Goal: Information Seeking & Learning: Learn about a topic

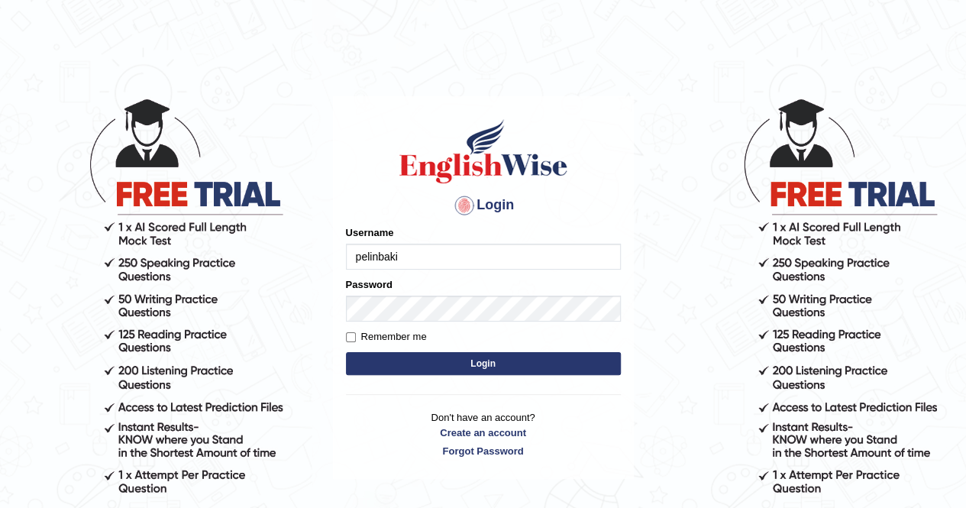
type input "pelinbaki"
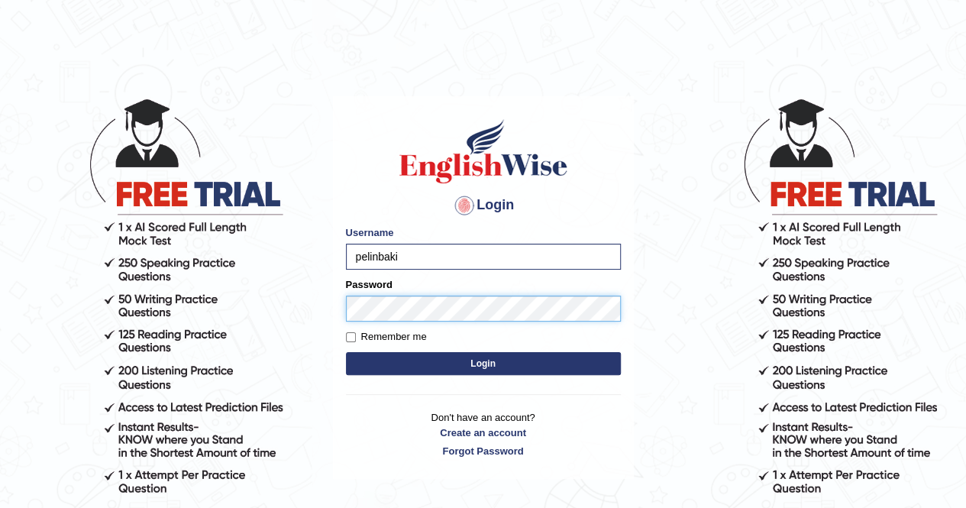
click at [346, 352] on button "Login" at bounding box center [483, 363] width 275 height 23
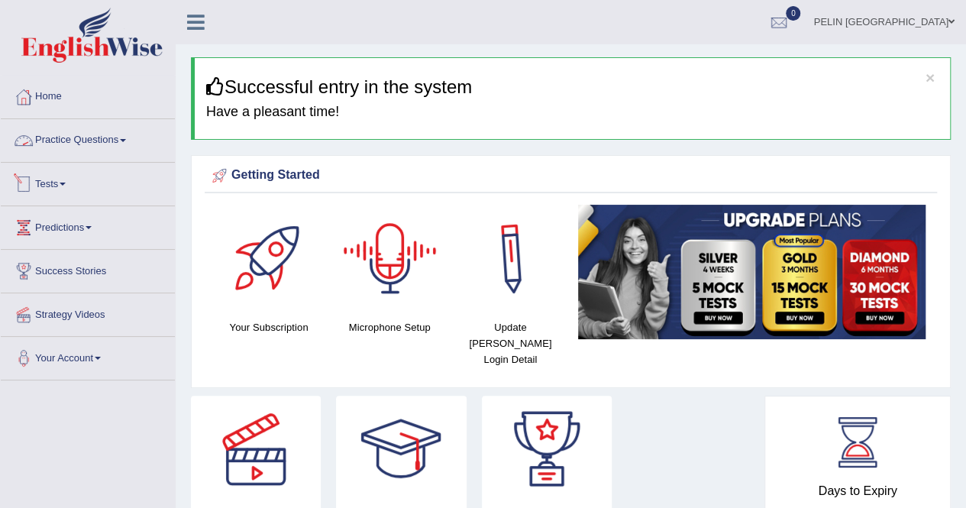
click at [82, 137] on link "Practice Questions" at bounding box center [88, 138] width 174 height 38
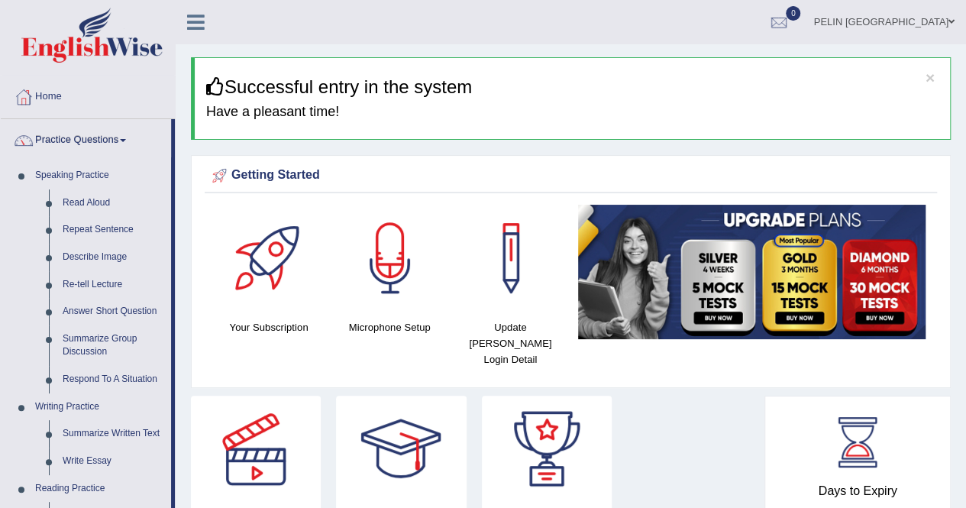
click at [82, 137] on link "Practice Questions" at bounding box center [86, 138] width 170 height 38
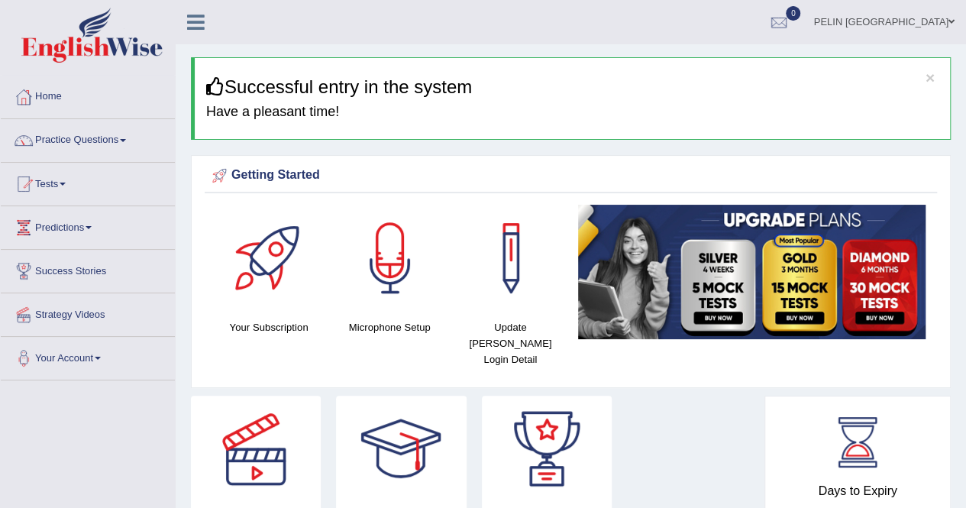
click at [82, 137] on link "Practice Questions" at bounding box center [88, 138] width 174 height 38
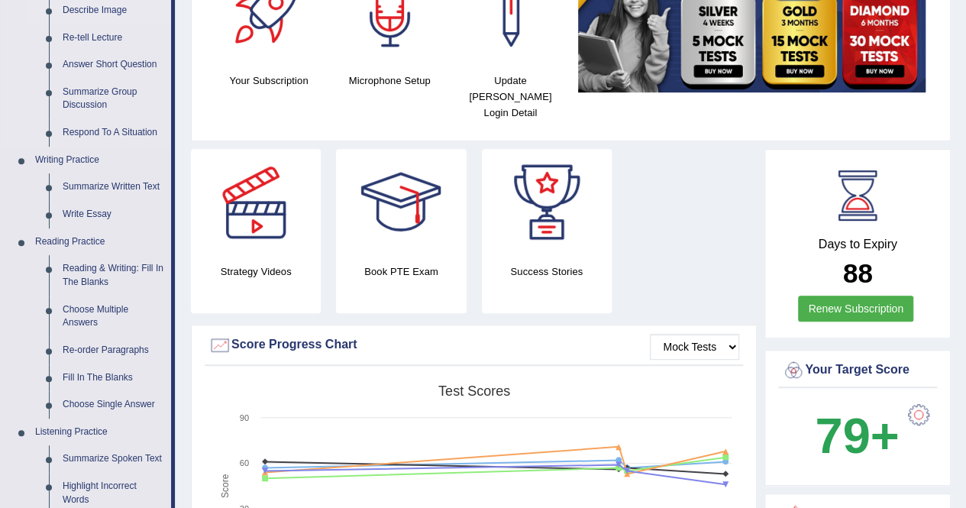
scroll to position [306, 0]
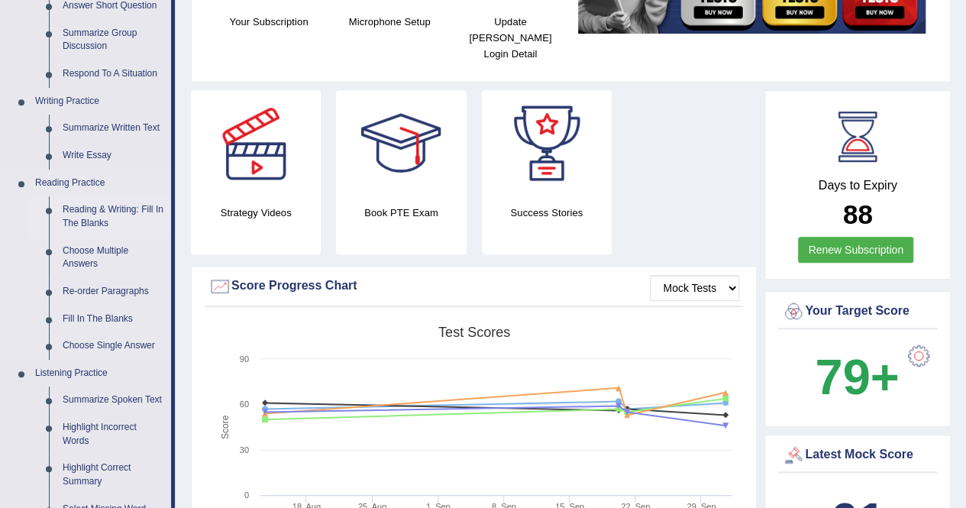
click at [75, 212] on link "Reading & Writing: Fill In The Blanks" at bounding box center [113, 216] width 115 height 40
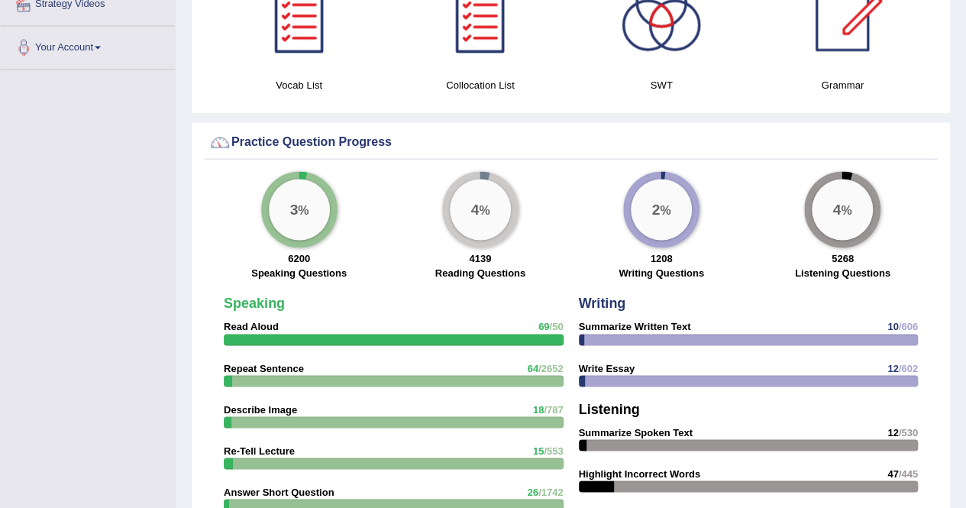
scroll to position [1078, 0]
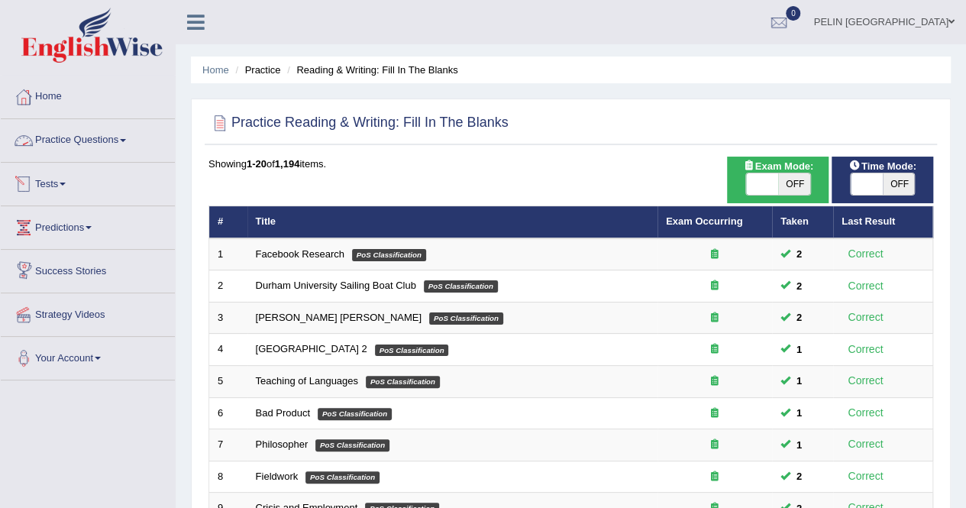
click at [130, 143] on link "Practice Questions" at bounding box center [88, 138] width 174 height 38
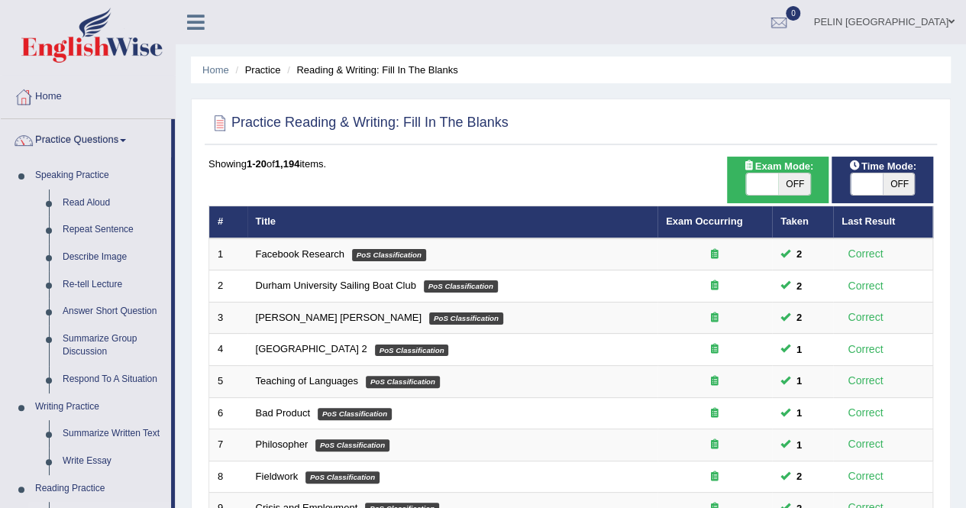
click at [807, 181] on span "OFF" at bounding box center [794, 183] width 32 height 21
checkbox input "true"
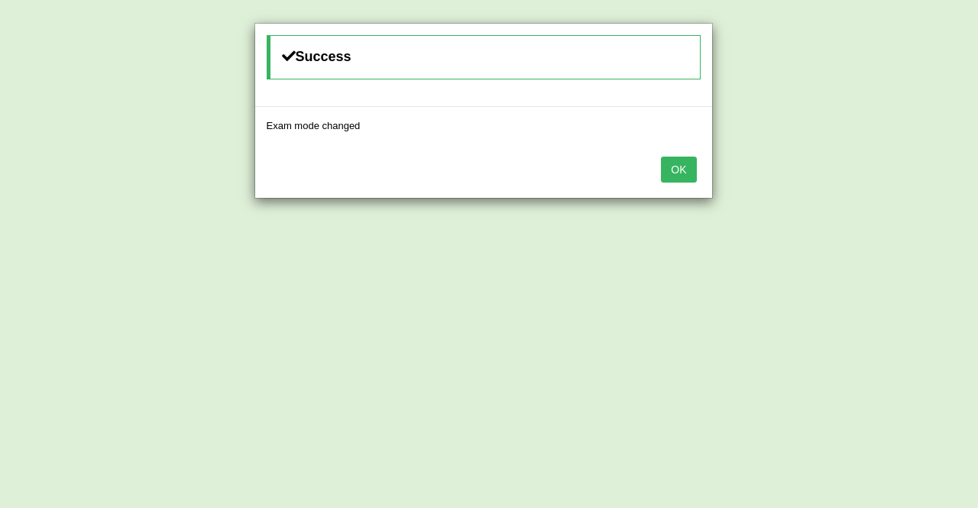
click at [666, 163] on button "OK" at bounding box center [678, 170] width 35 height 26
click at [681, 166] on button "OK" at bounding box center [678, 170] width 35 height 26
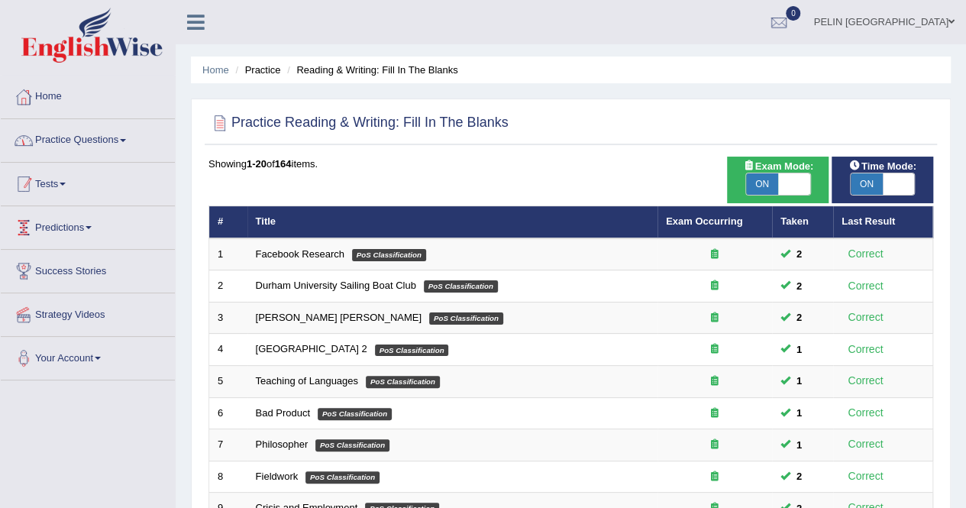
click at [127, 149] on link "Practice Questions" at bounding box center [88, 138] width 174 height 38
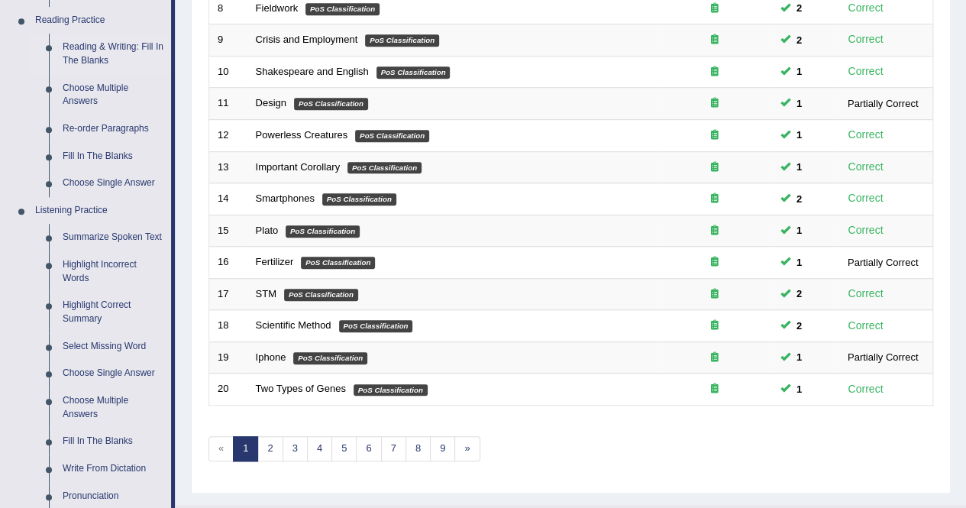
scroll to position [535, 0]
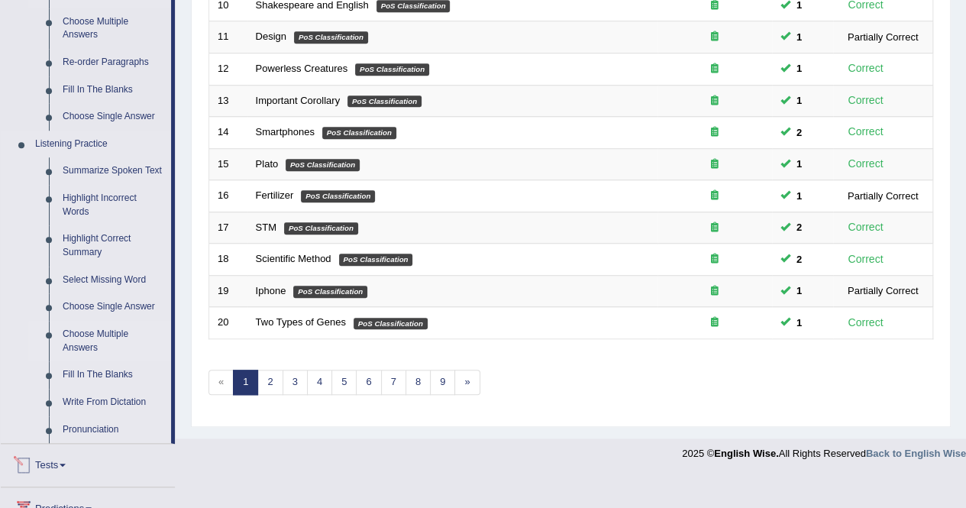
click at [93, 344] on link "Choose Multiple Answers" at bounding box center [113, 341] width 115 height 40
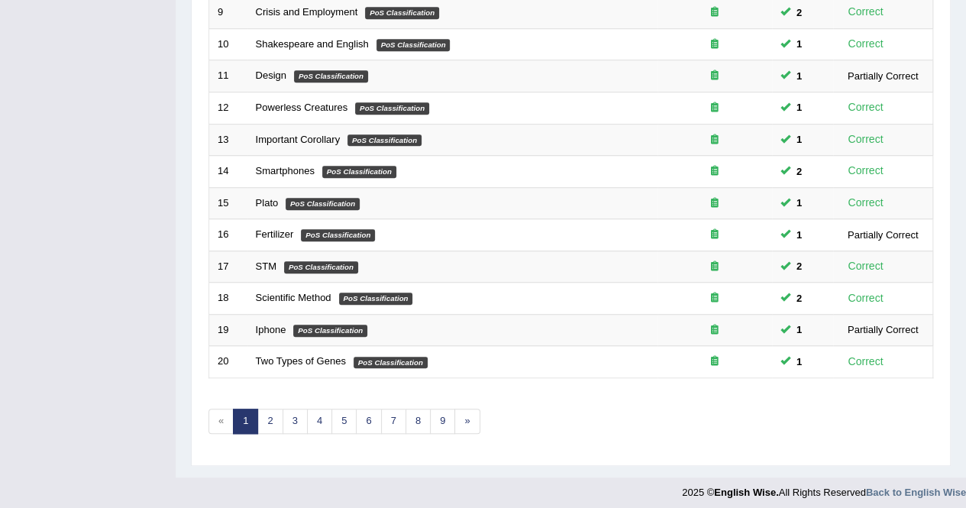
scroll to position [214, 0]
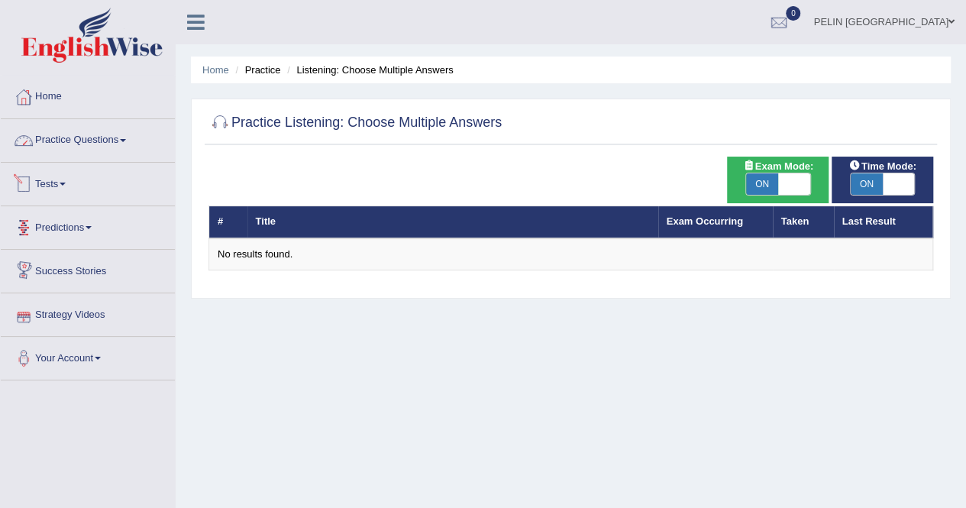
click at [115, 129] on link "Practice Questions" at bounding box center [88, 138] width 174 height 38
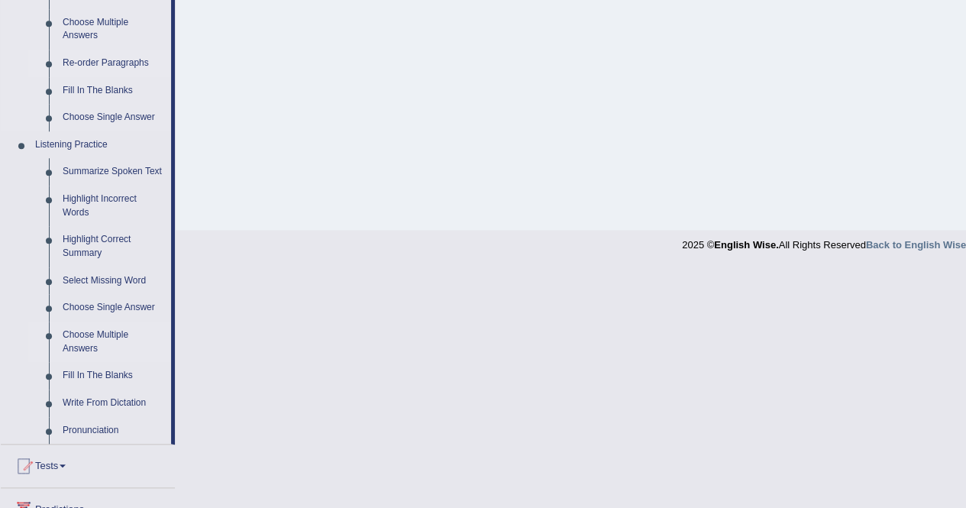
scroll to position [535, 0]
click at [128, 312] on link "Choose Single Answer" at bounding box center [113, 306] width 115 height 27
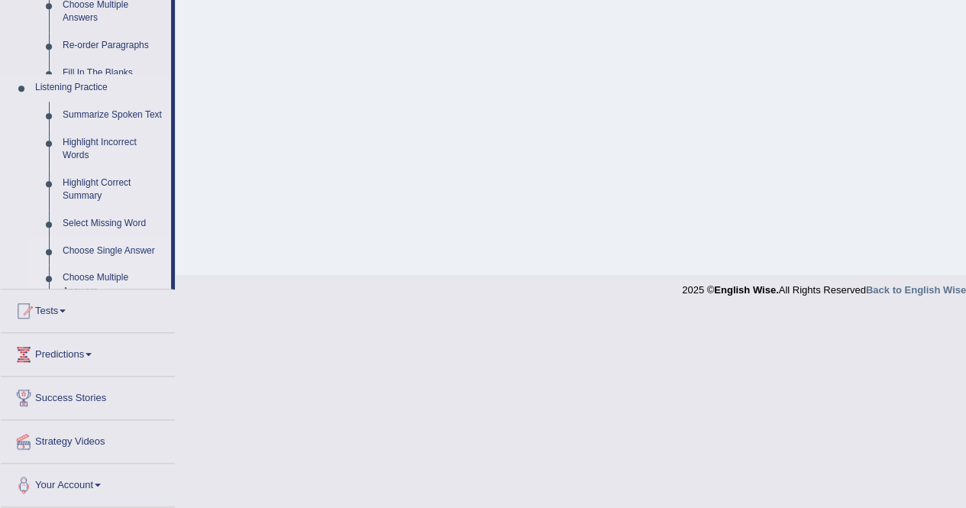
scroll to position [293, 0]
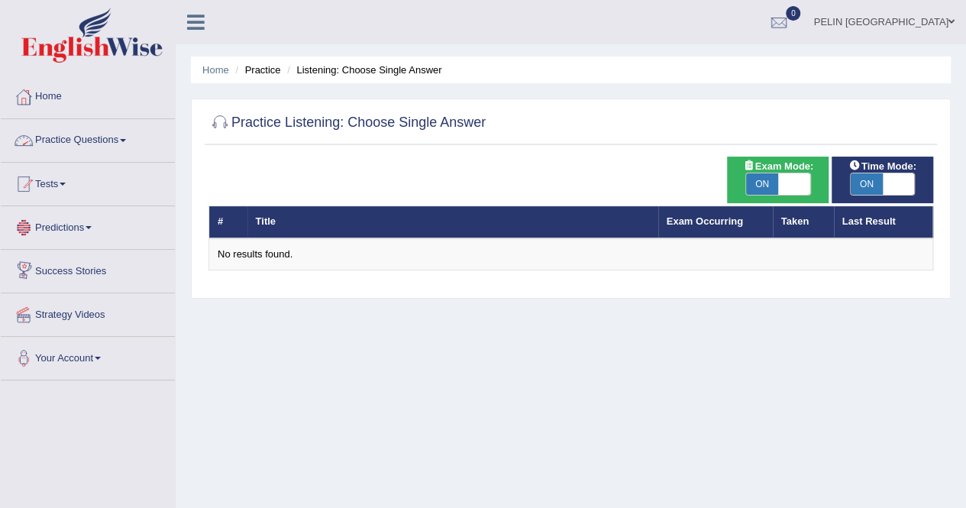
click at [95, 154] on link "Practice Questions" at bounding box center [88, 138] width 174 height 38
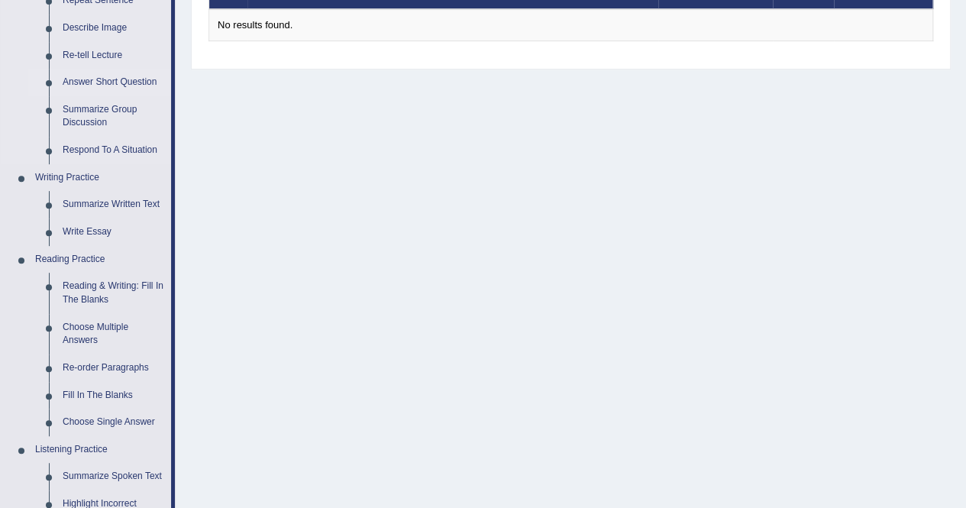
scroll to position [382, 0]
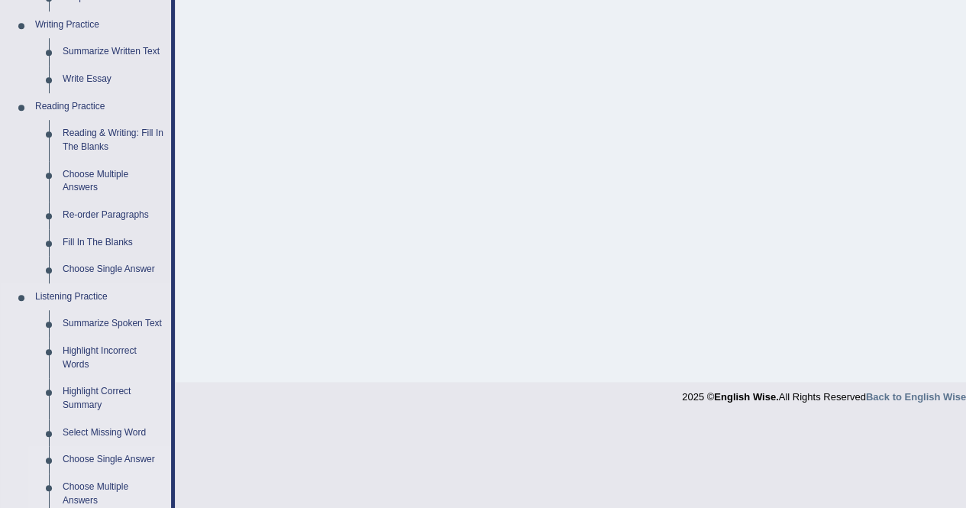
click at [109, 476] on link "Choose Multiple Answers" at bounding box center [113, 494] width 115 height 40
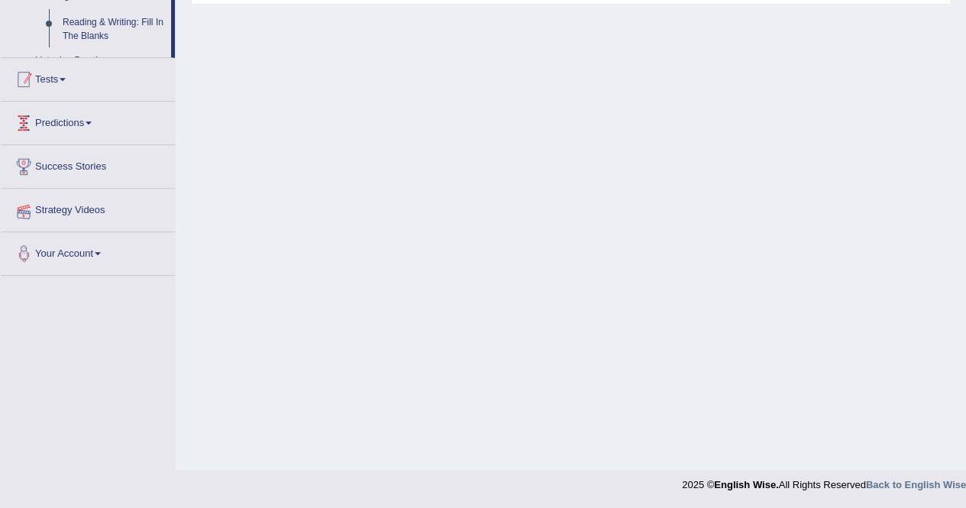
scroll to position [293, 0]
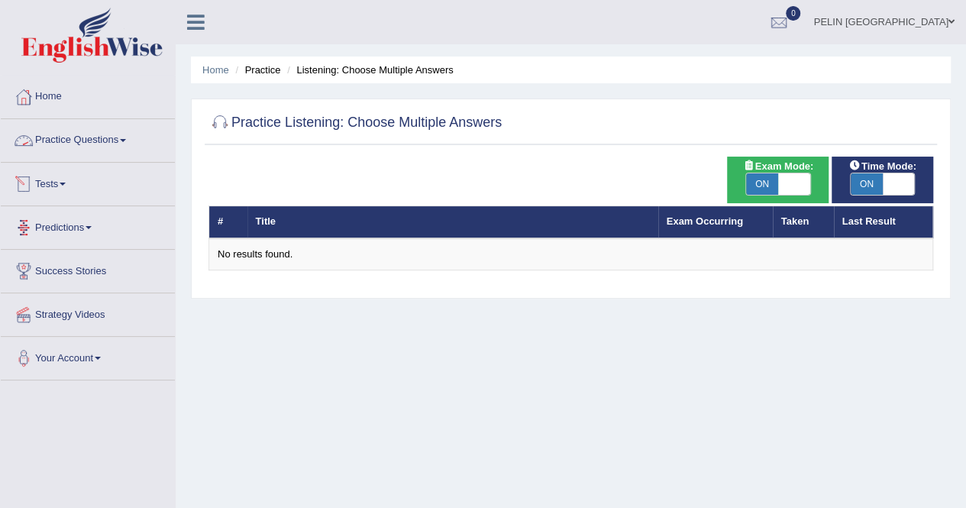
click at [134, 140] on link "Practice Questions" at bounding box center [88, 138] width 174 height 38
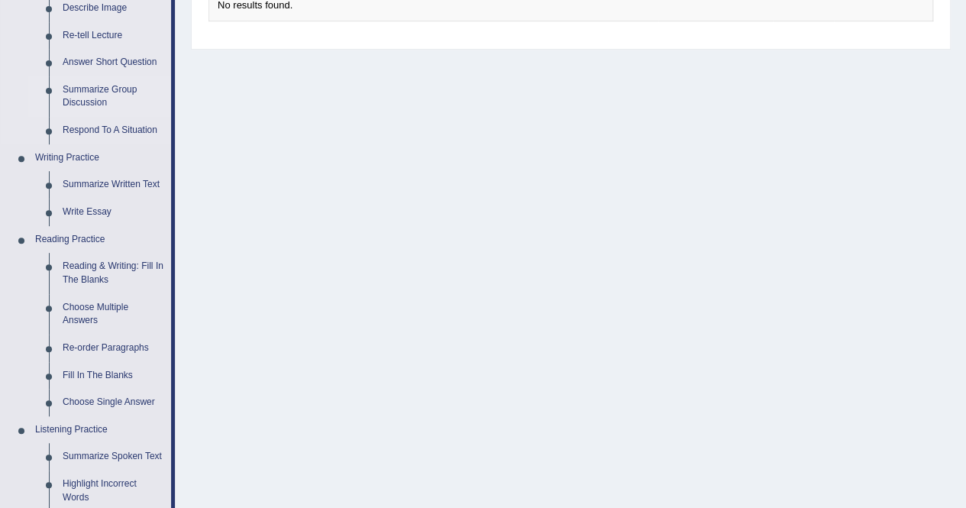
scroll to position [306, 0]
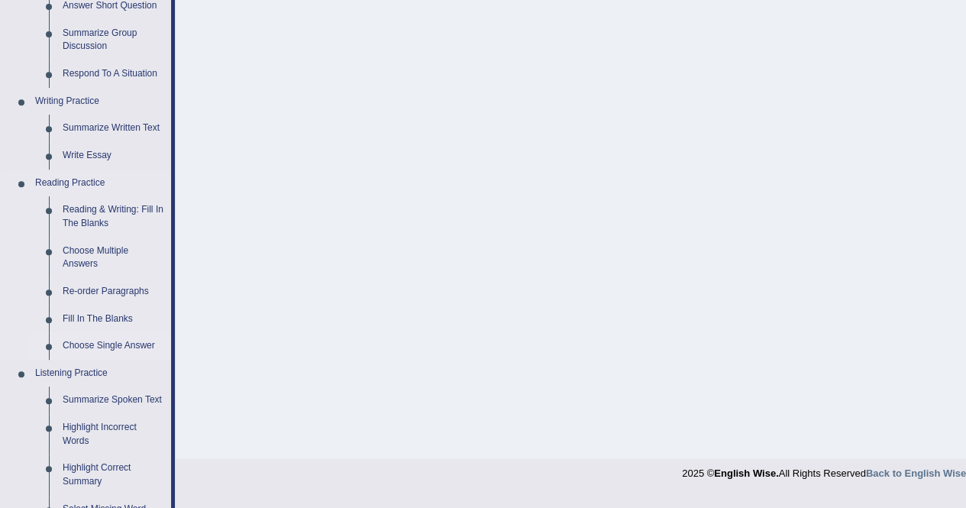
click at [113, 349] on link "Choose Single Answer" at bounding box center [113, 345] width 115 height 27
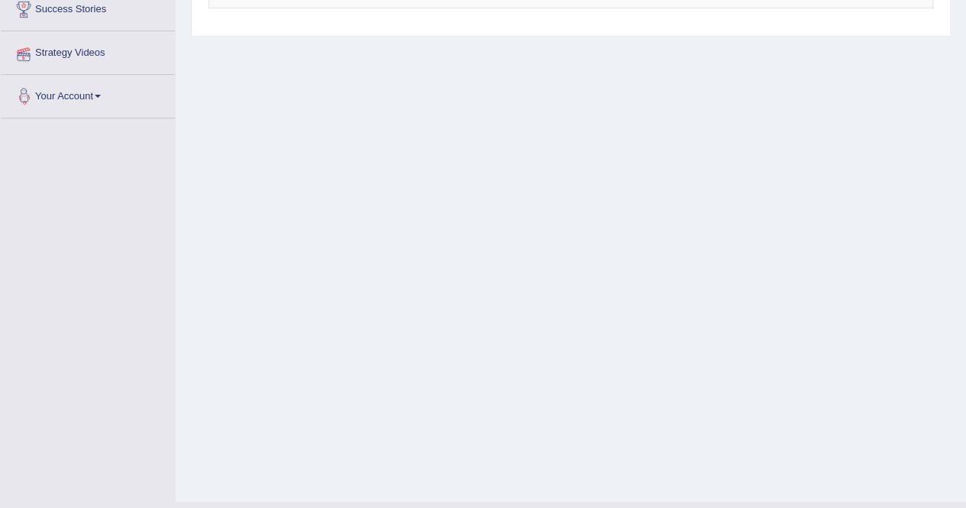
scroll to position [194, 0]
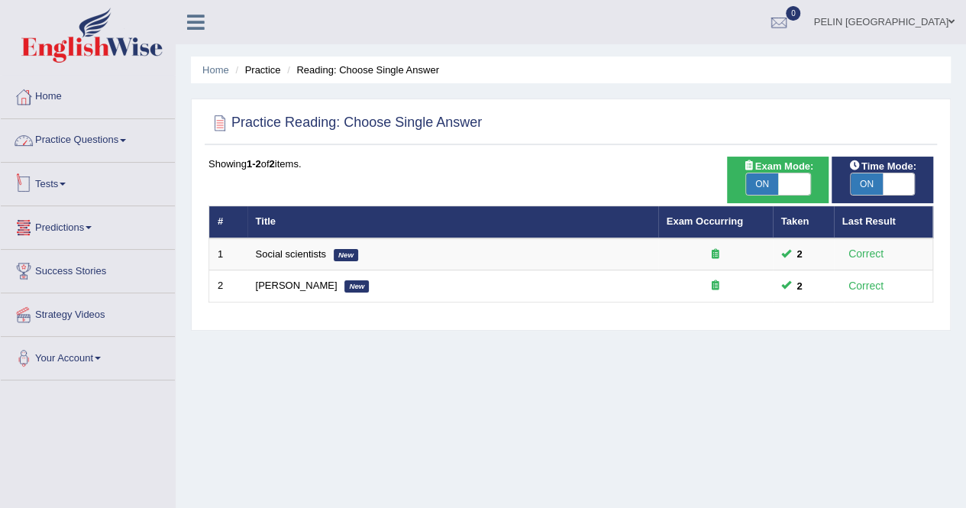
click at [118, 127] on link "Practice Questions" at bounding box center [88, 138] width 174 height 38
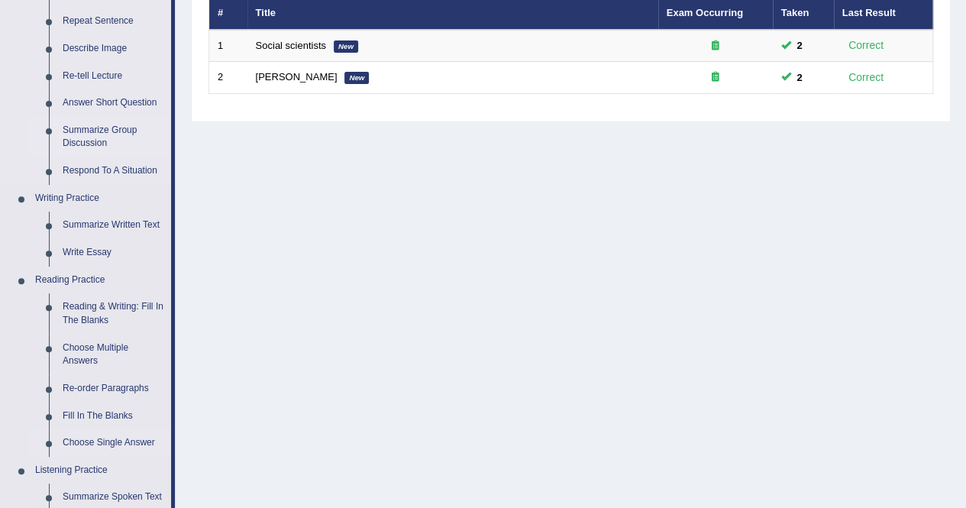
scroll to position [229, 0]
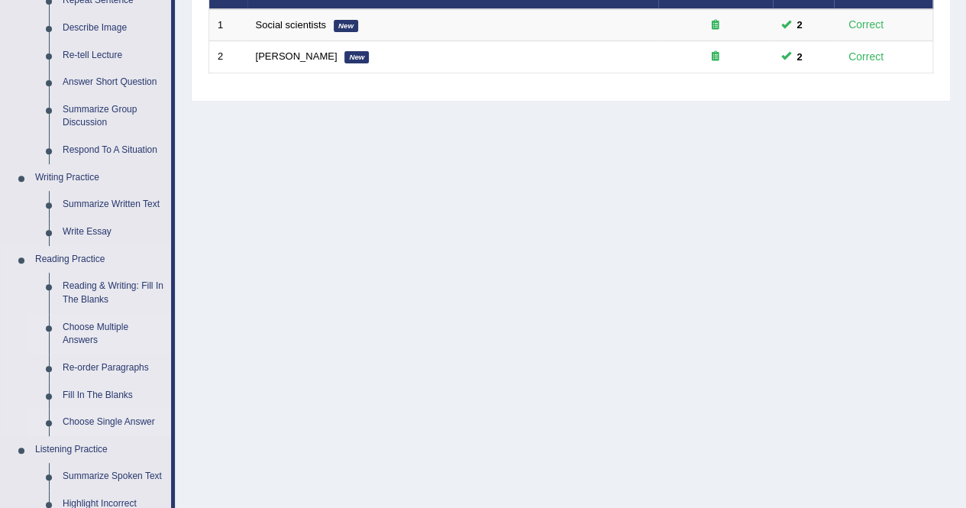
click at [98, 325] on link "Choose Multiple Answers" at bounding box center [113, 334] width 115 height 40
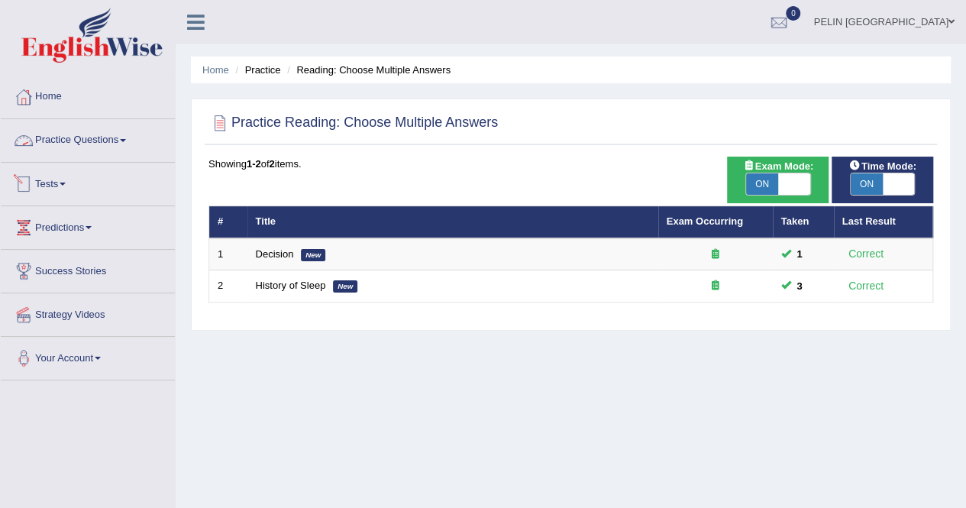
click at [118, 150] on link "Practice Questions" at bounding box center [88, 138] width 174 height 38
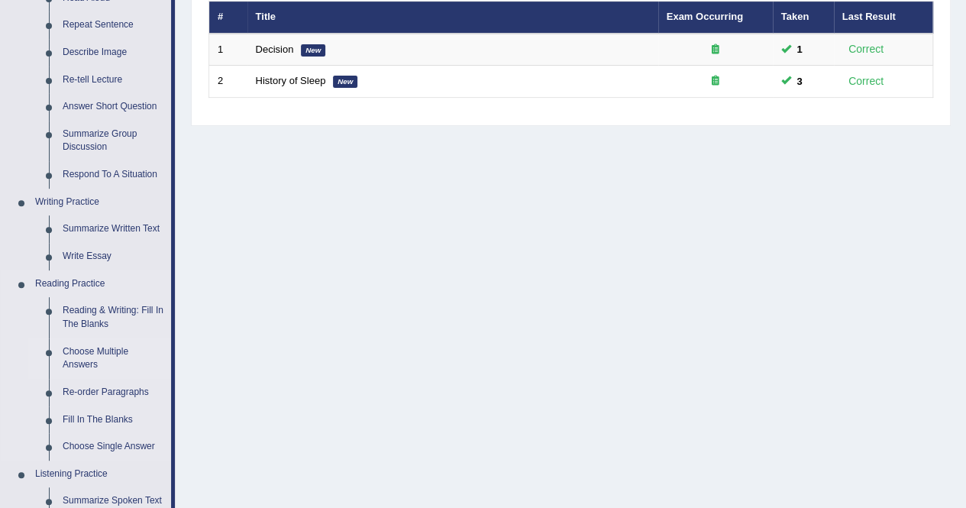
scroll to position [229, 0]
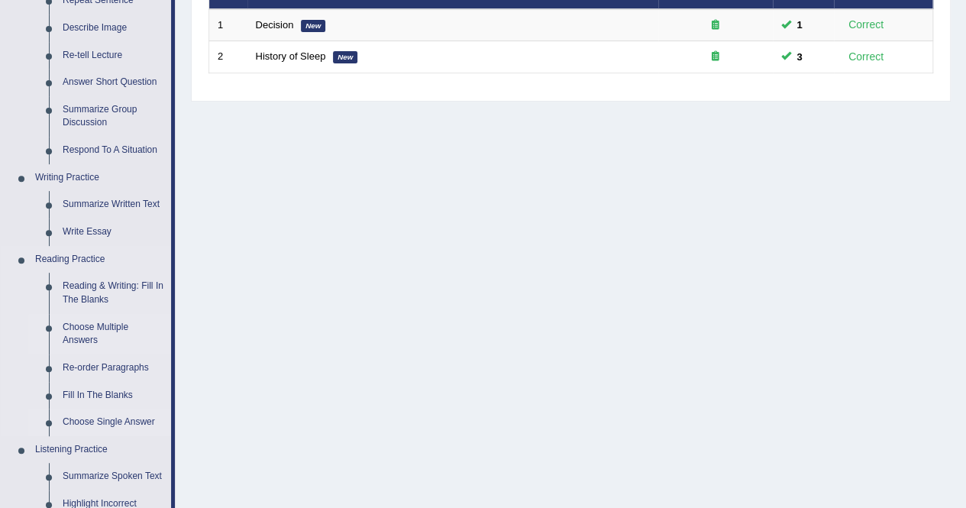
click at [121, 415] on link "Choose Single Answer" at bounding box center [113, 422] width 115 height 27
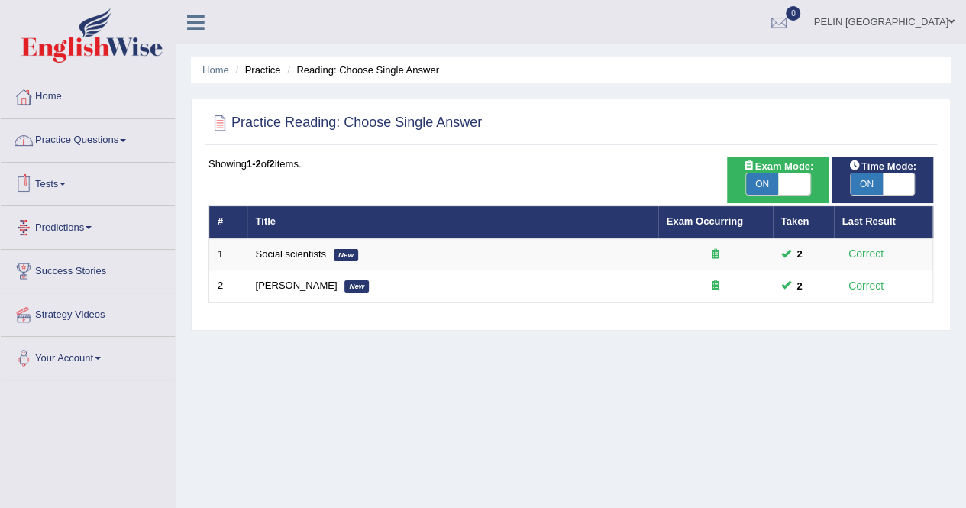
click at [132, 126] on link "Practice Questions" at bounding box center [88, 138] width 174 height 38
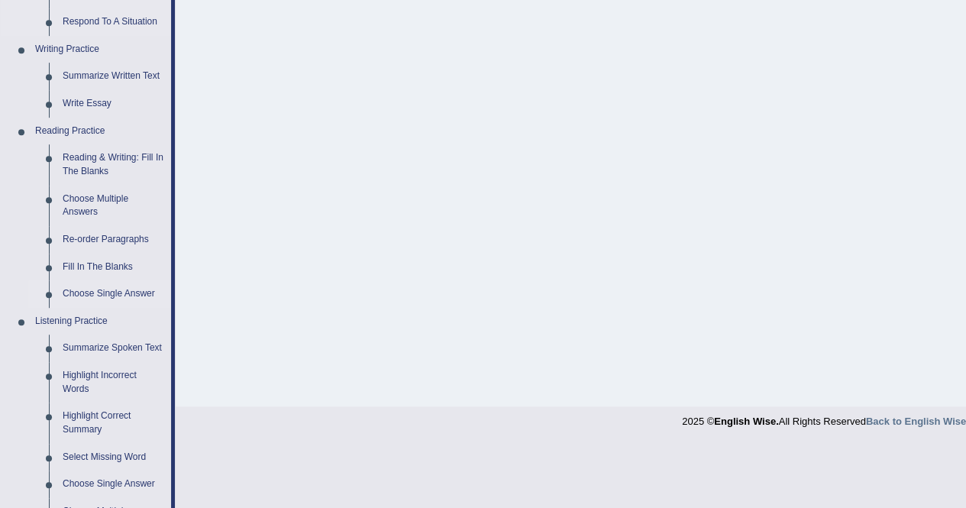
scroll to position [382, 0]
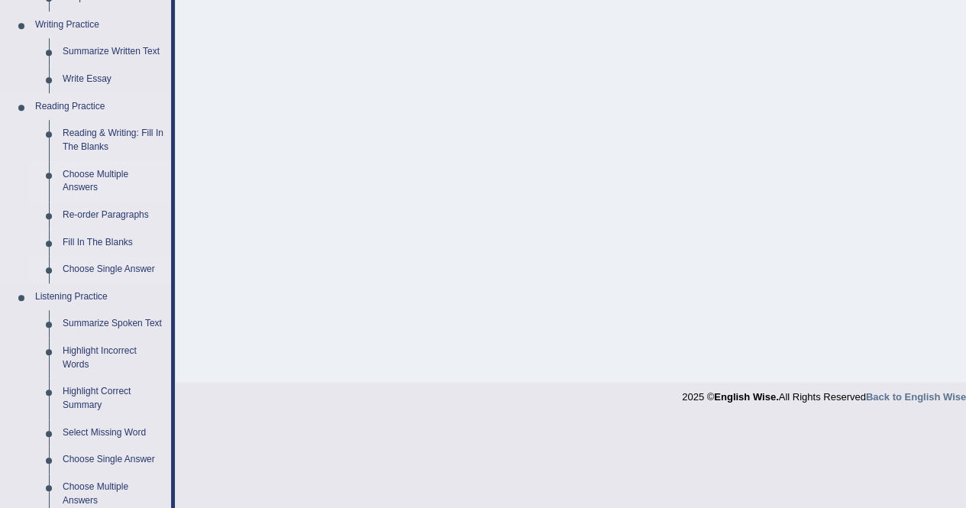
click at [109, 175] on link "Choose Multiple Answers" at bounding box center [113, 181] width 115 height 40
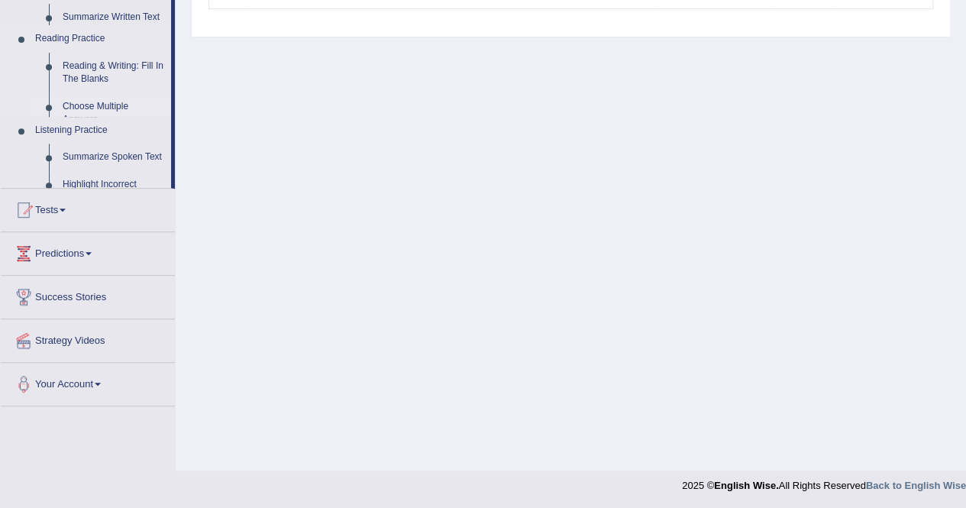
scroll to position [194, 0]
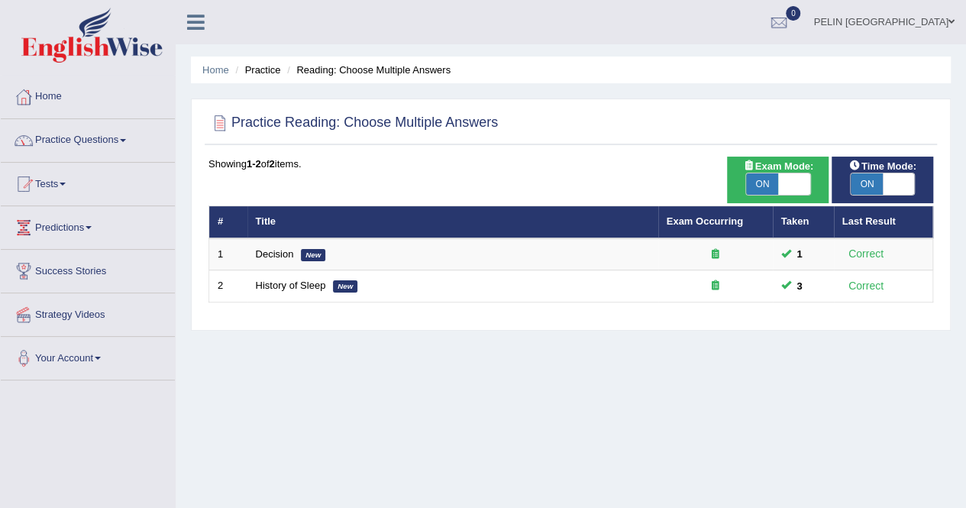
click at [87, 153] on link "Practice Questions" at bounding box center [88, 138] width 174 height 38
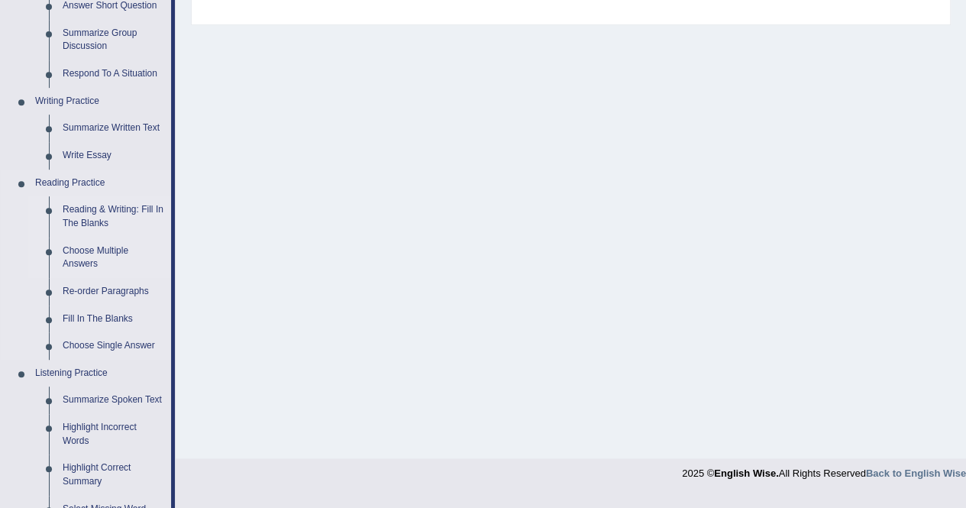
click at [121, 217] on link "Reading & Writing: Fill In The Blanks" at bounding box center [113, 216] width 115 height 40
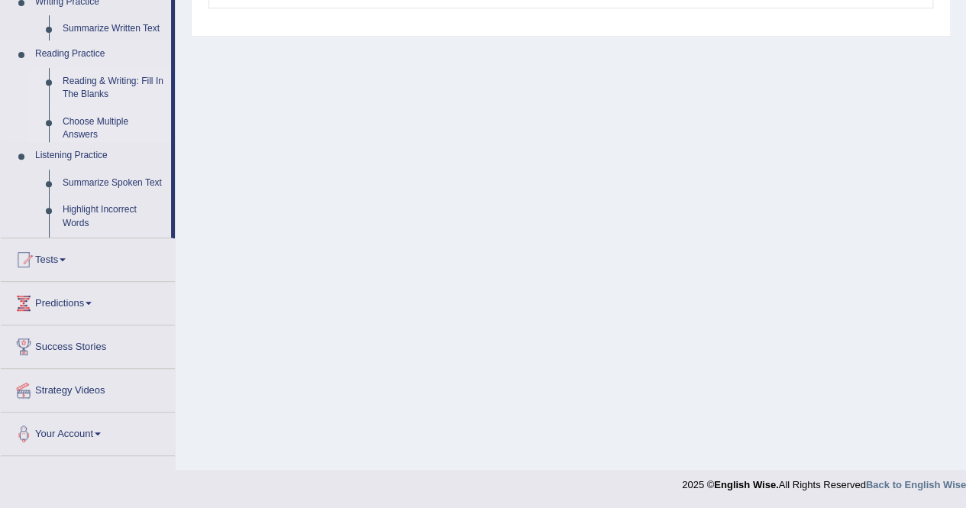
scroll to position [293, 0]
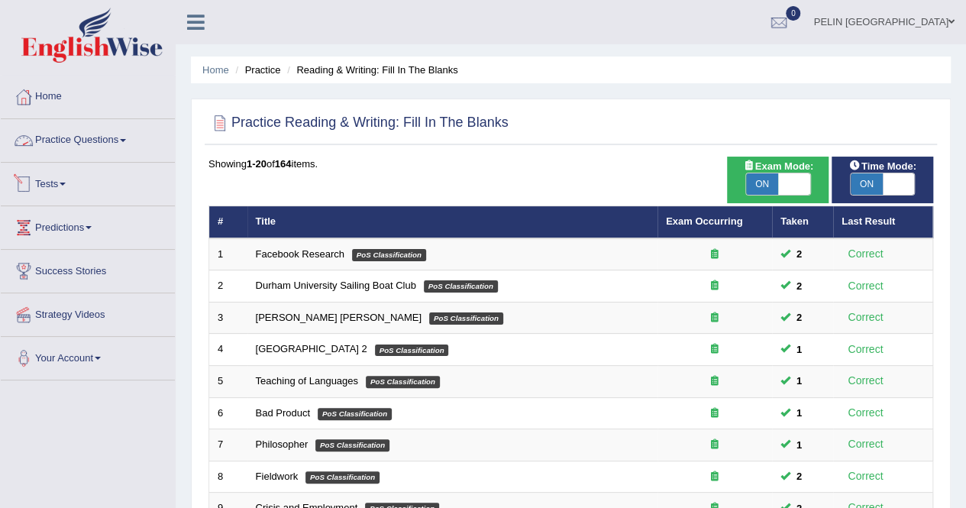
click at [124, 137] on link "Practice Questions" at bounding box center [88, 138] width 174 height 38
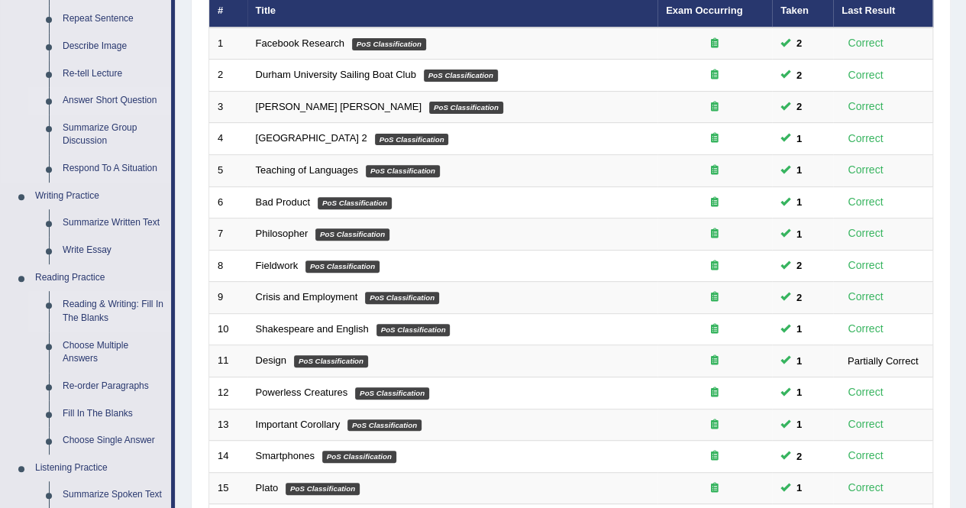
scroll to position [76, 0]
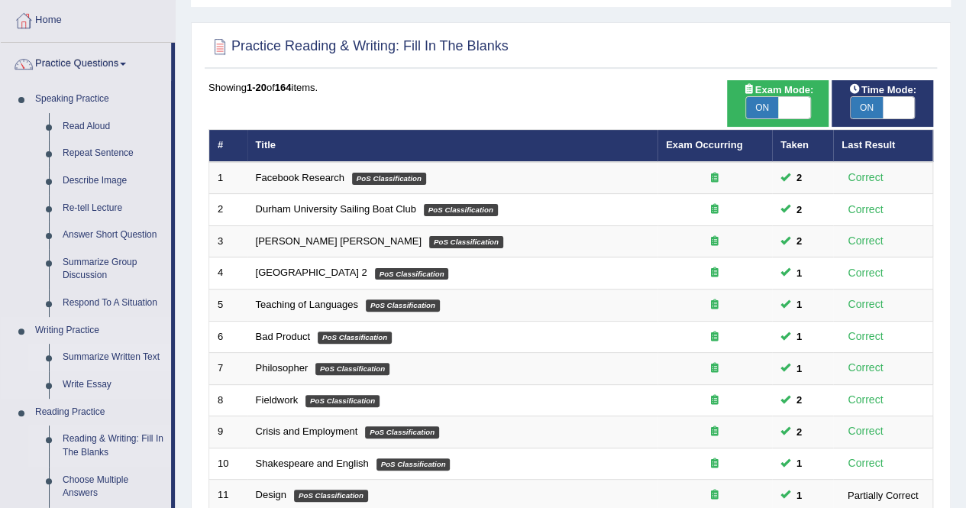
click at [133, 358] on link "Summarize Written Text" at bounding box center [113, 357] width 115 height 27
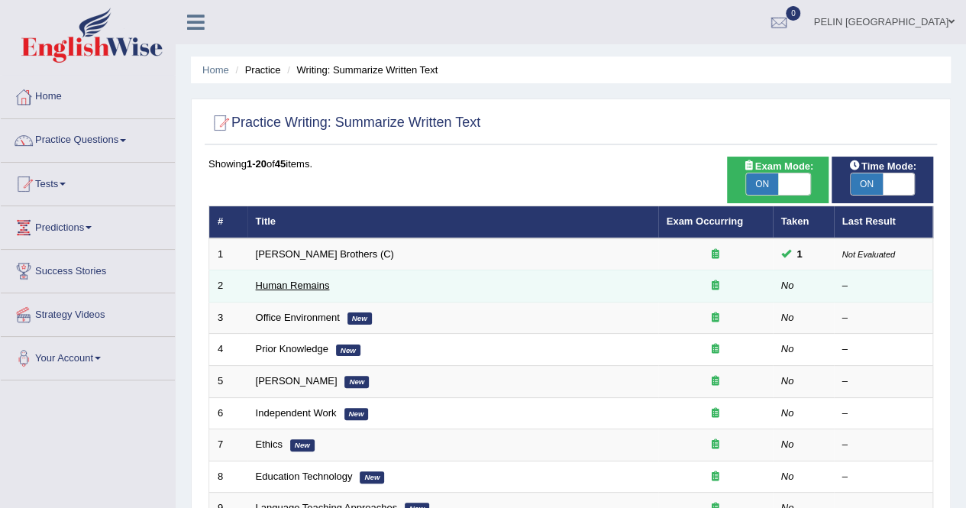
click at [301, 283] on link "Human Remains" at bounding box center [293, 285] width 74 height 11
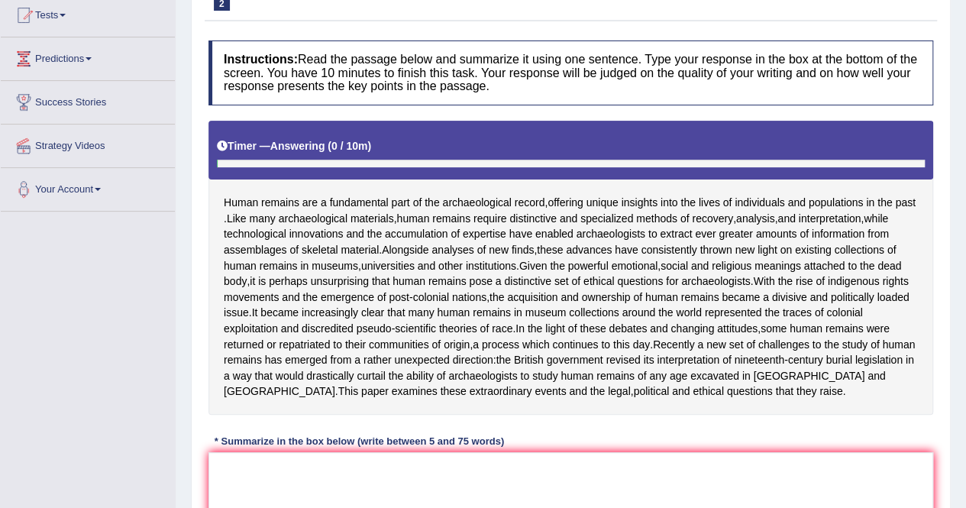
scroll to position [229, 0]
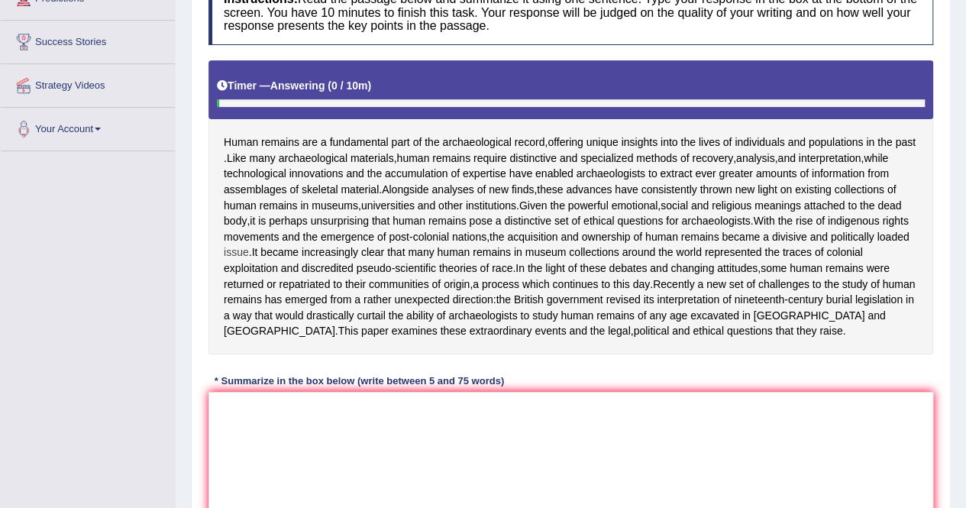
drag, startPoint x: 231, startPoint y: 251, endPoint x: 417, endPoint y: 261, distance: 186.6
click at [417, 261] on div "Human remains are a fundamental part of the archaeological record , offering un…" at bounding box center [571, 207] width 725 height 294
drag, startPoint x: 386, startPoint y: 257, endPoint x: 587, endPoint y: 244, distance: 200.5
click at [587, 244] on div "Human remains are a fundamental part of the archaeological record , offering un…" at bounding box center [571, 207] width 725 height 294
click at [374, 245] on span "emergence" at bounding box center [347, 237] width 53 height 16
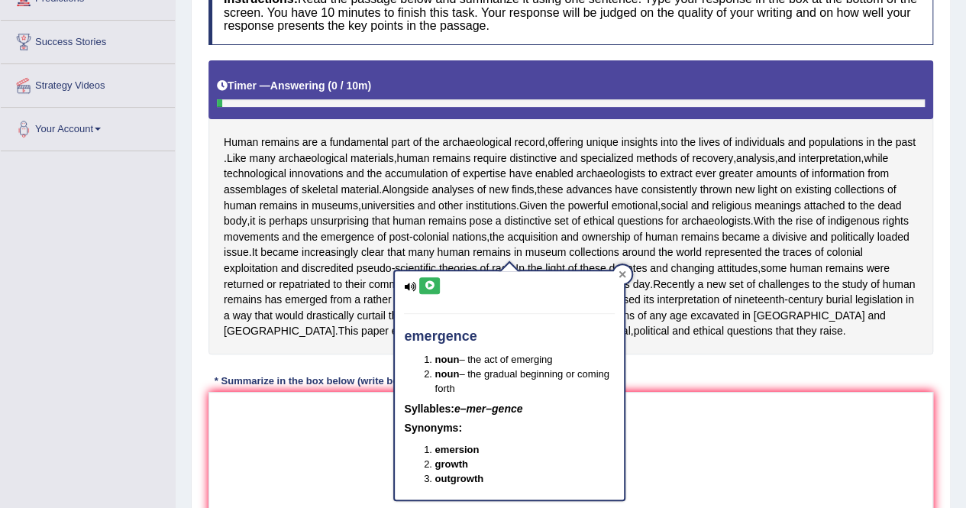
click at [626, 274] on icon at bounding box center [623, 274] width 8 height 8
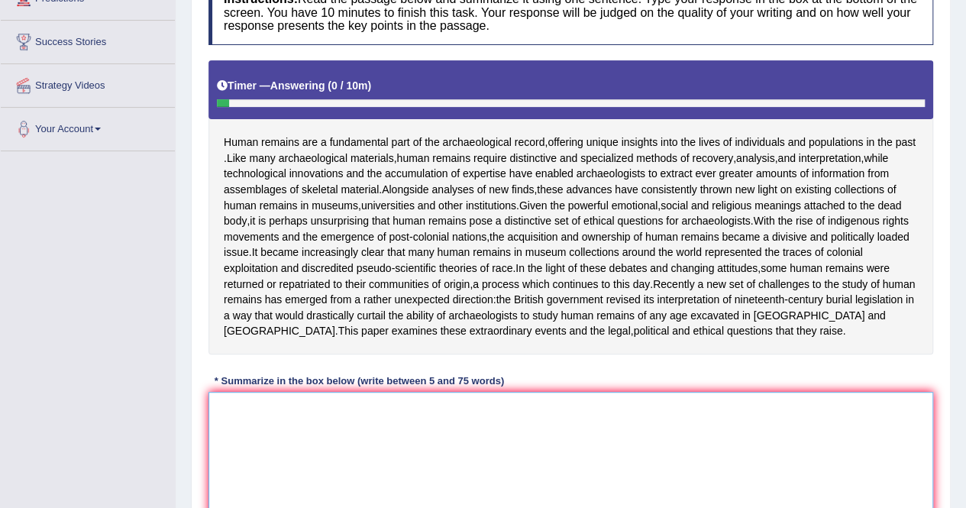
click at [519, 441] on textarea at bounding box center [571, 466] width 725 height 148
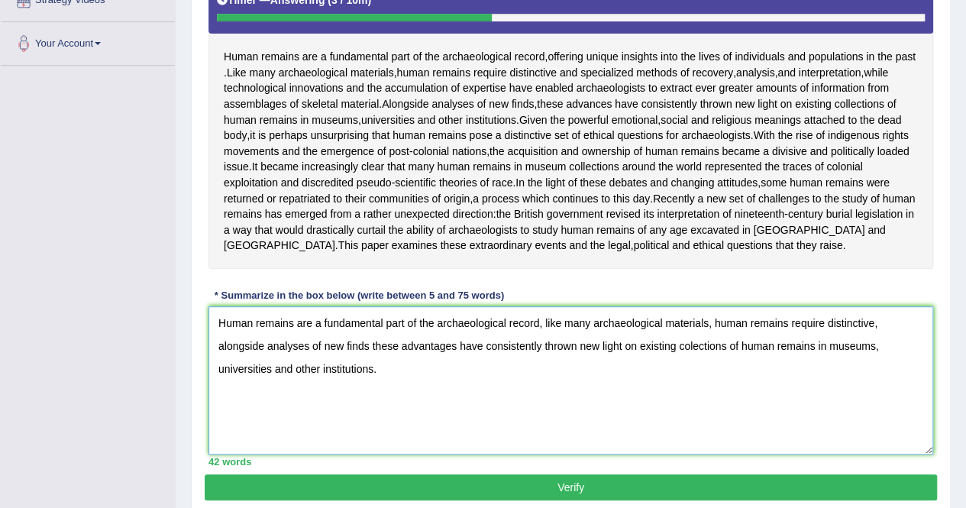
scroll to position [248, 0]
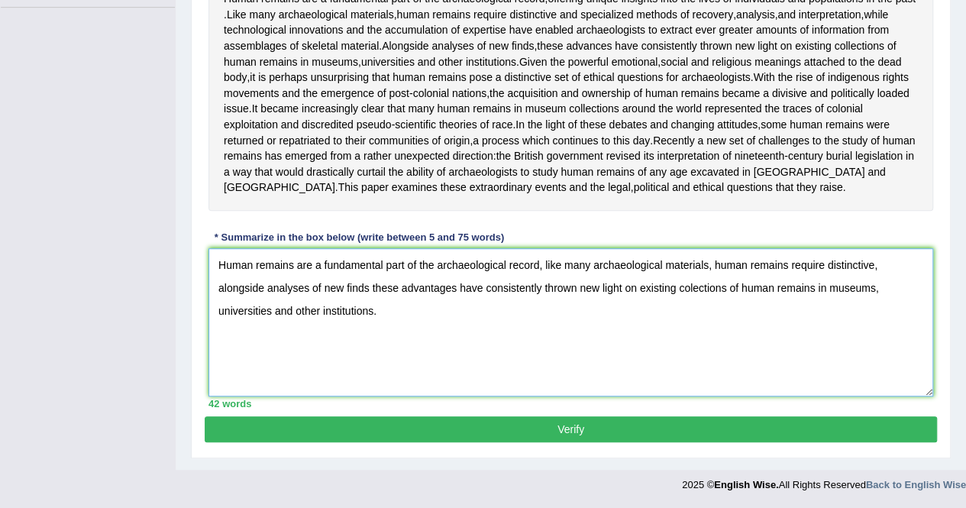
type textarea "Human remains are a fundamental part of the archaeological record, like many ar…"
click at [561, 431] on button "Verify" at bounding box center [571, 429] width 732 height 26
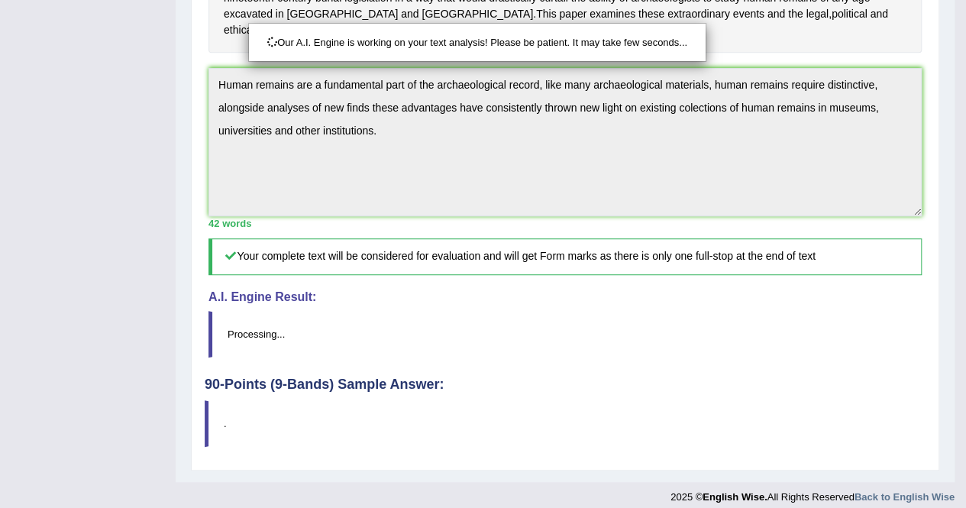
scroll to position [527, 0]
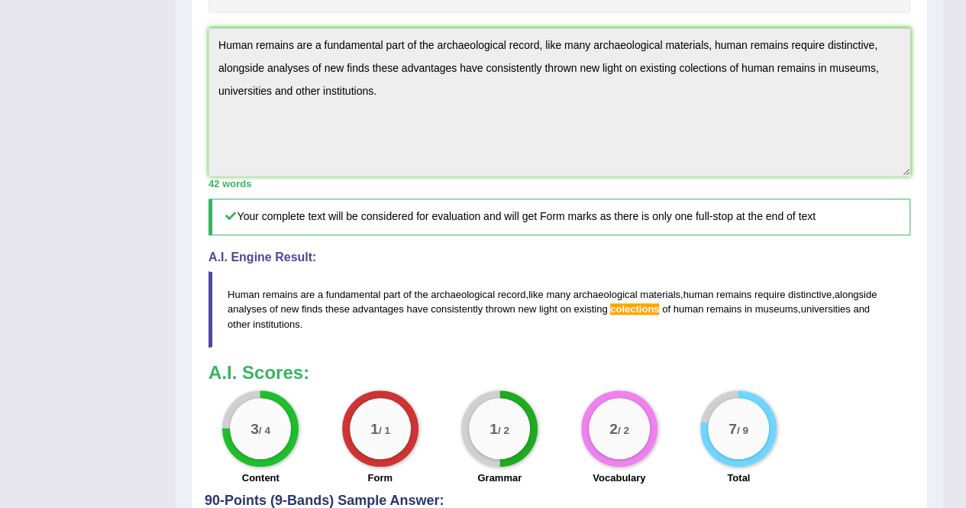
drag, startPoint x: 313, startPoint y: 355, endPoint x: 223, endPoint y: 312, distance: 99.8
click at [223, 312] on blockquote "Human remains are a fundamental part of the archaeological record , like many a…" at bounding box center [560, 309] width 702 height 76
drag, startPoint x: 226, startPoint y: 321, endPoint x: 286, endPoint y: 357, distance: 69.6
click at [286, 347] on blockquote "Human remains are a fundamental part of the archaeological record , like many a…" at bounding box center [560, 309] width 702 height 76
click at [271, 315] on span "of" at bounding box center [274, 308] width 8 height 11
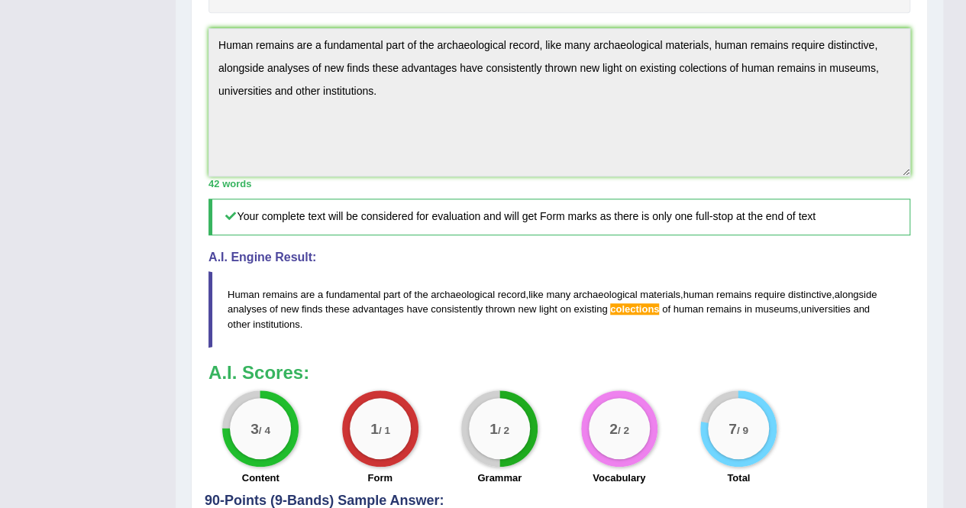
click at [271, 315] on span "of" at bounding box center [274, 308] width 8 height 11
click at [203, 73] on div "Practice Writing: Summarize Written Text 2 Human Remains Instructions: Read the…" at bounding box center [559, 93] width 737 height 985
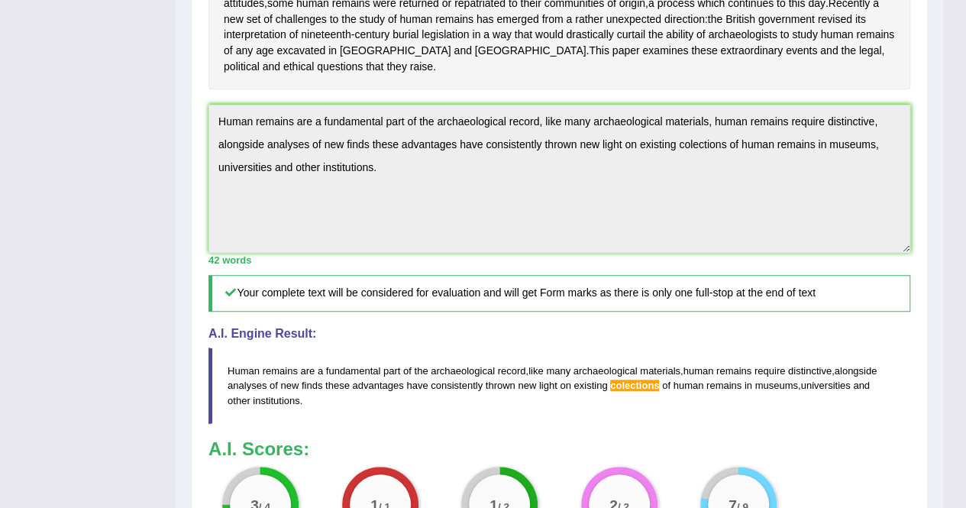
scroll to position [0, 0]
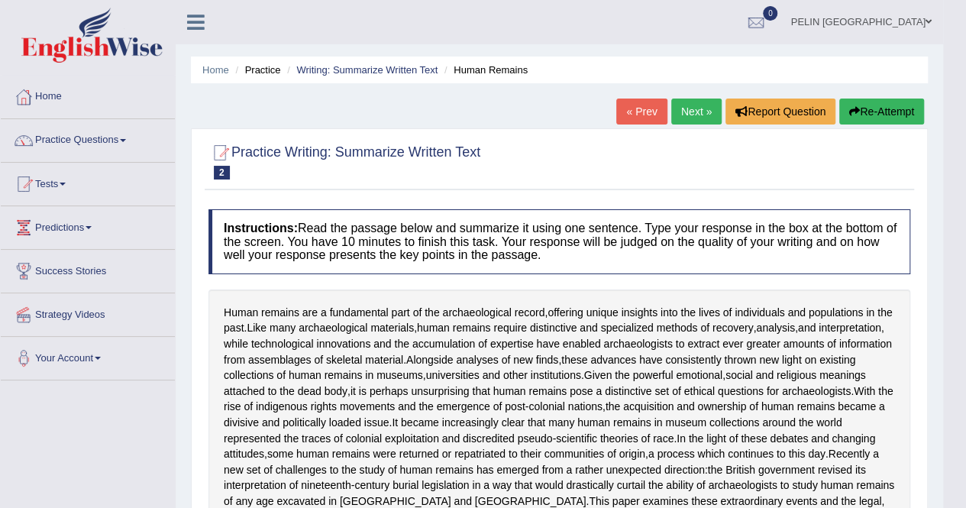
click at [904, 105] on button "Re-Attempt" at bounding box center [881, 112] width 85 height 26
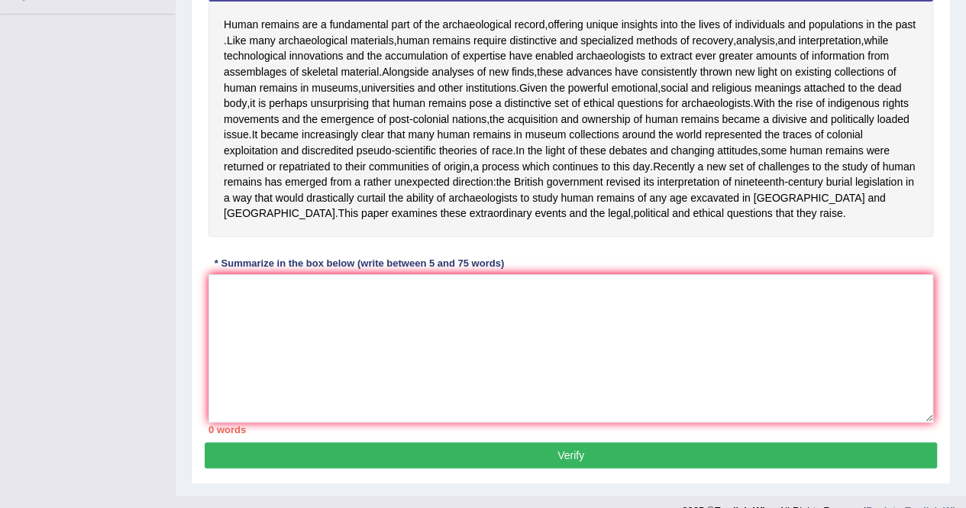
scroll to position [76, 0]
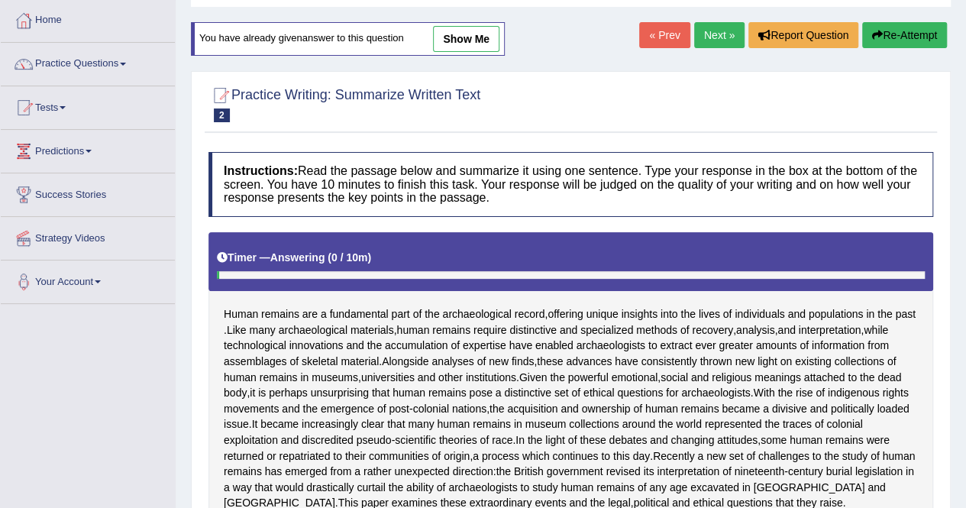
click at [475, 44] on link "show me" at bounding box center [466, 39] width 66 height 26
type textarea "Human remains are a fundamental part of the archaeological record, like many ar…"
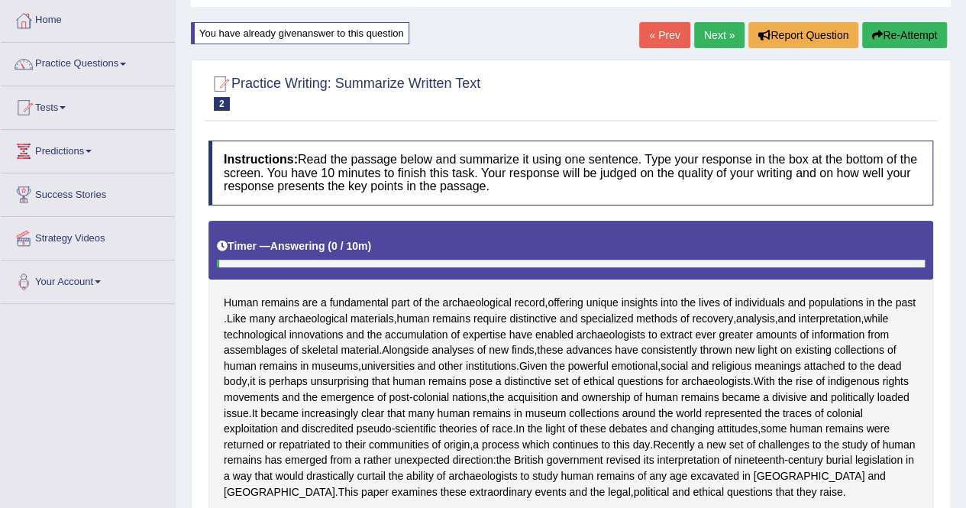
click at [888, 47] on button "Re-Attempt" at bounding box center [904, 35] width 85 height 26
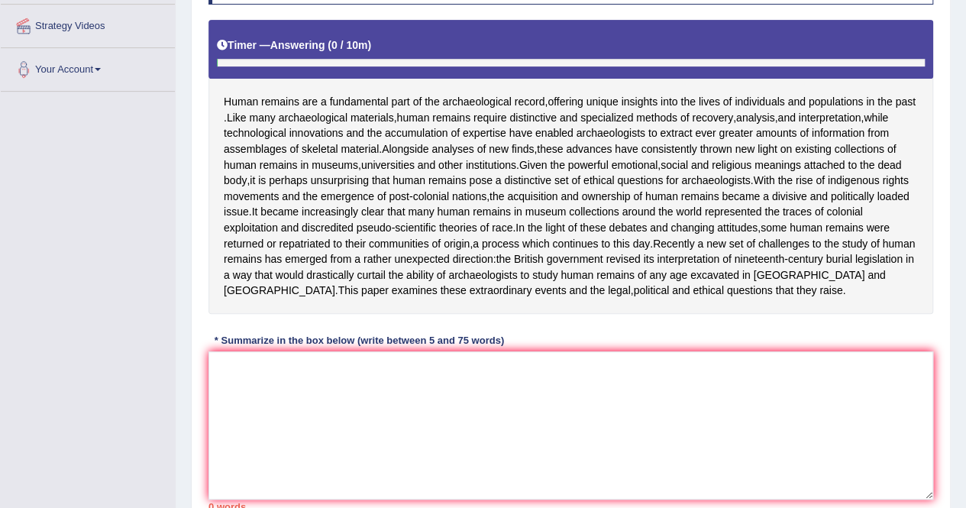
scroll to position [419, 0]
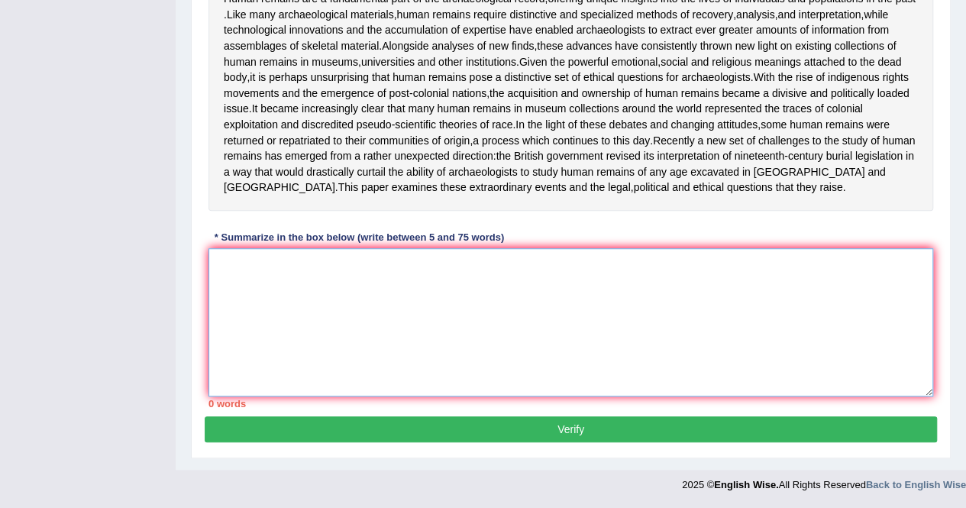
paste textarea "Human remains are a fundamental part of the archaeological record, like many ar…"
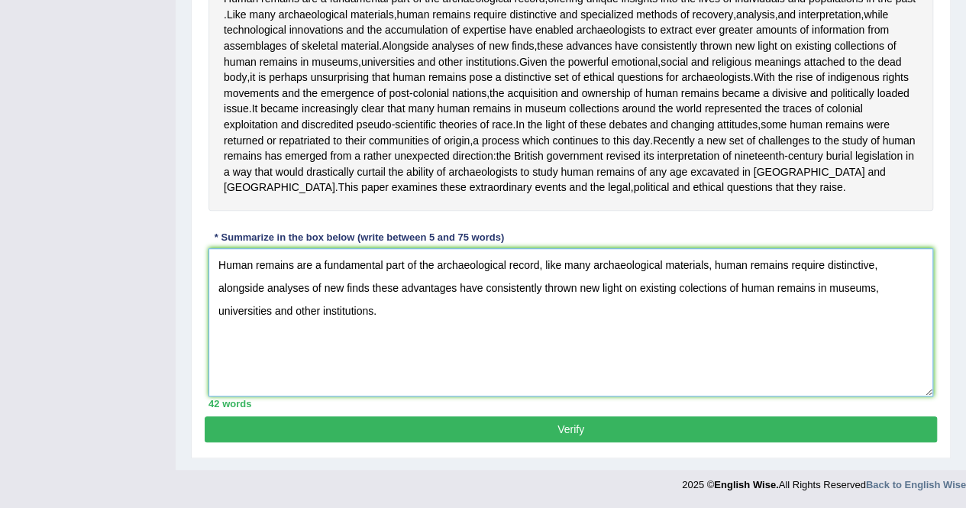
click at [696, 296] on textarea "Human remains are a fundamental part of the archaeological record, like many ar…" at bounding box center [571, 322] width 725 height 148
click at [697, 289] on textarea "Human remains are a fundamental part of the archaeological record, like many ar…" at bounding box center [571, 322] width 725 height 148
type textarea "Human remains are a fundamental part of the archaeological record, like many ar…"
click at [689, 418] on button "Verify" at bounding box center [571, 429] width 732 height 26
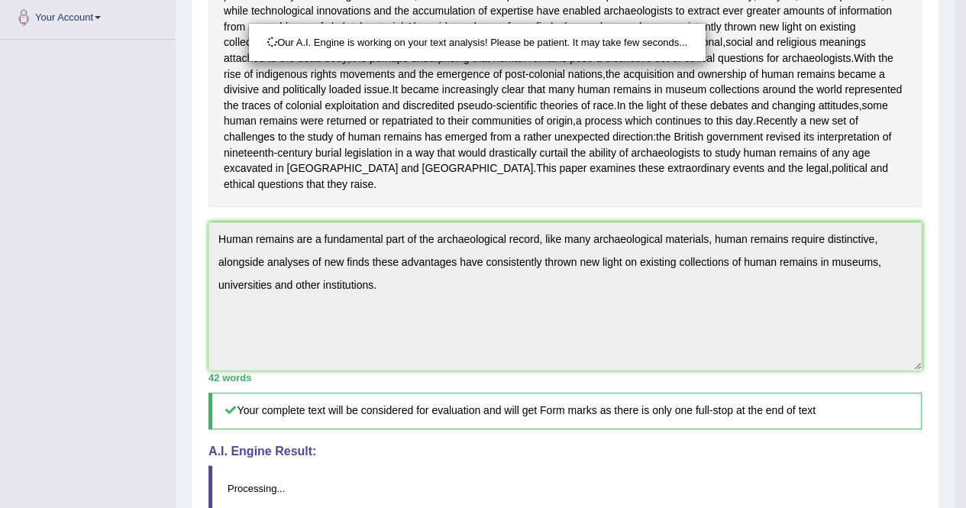
click at [699, 364] on div "Our A.I. Engine is working on your text analysis! Please be patient. It may tak…" at bounding box center [483, 254] width 966 height 508
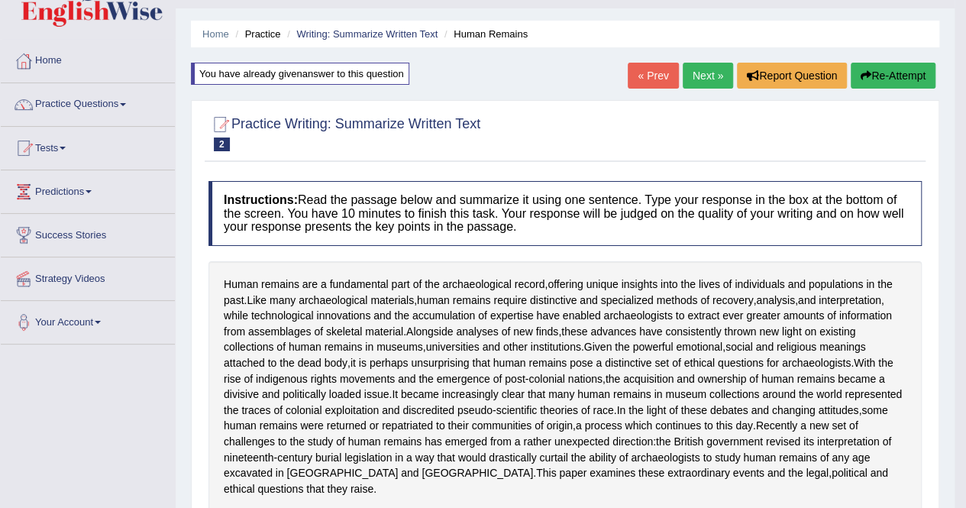
scroll to position [0, 0]
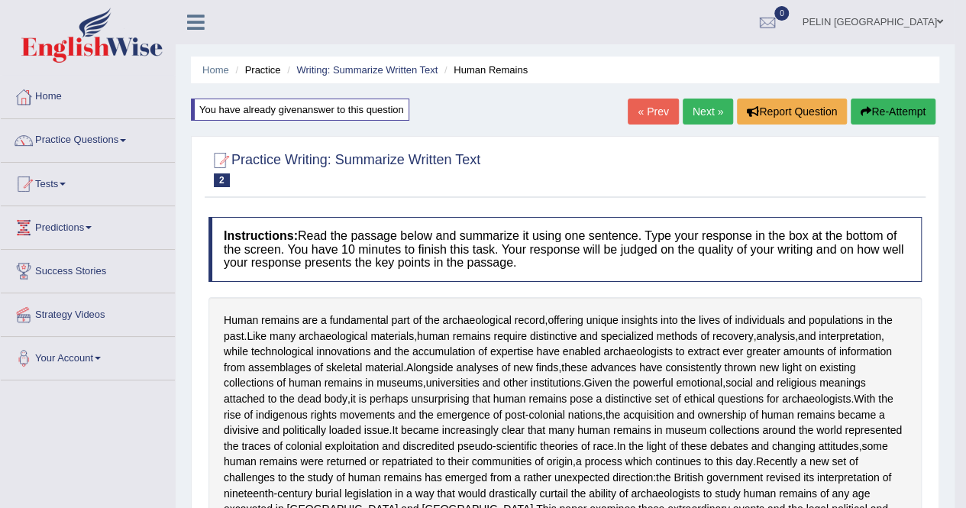
click at [188, 18] on icon at bounding box center [196, 22] width 18 height 20
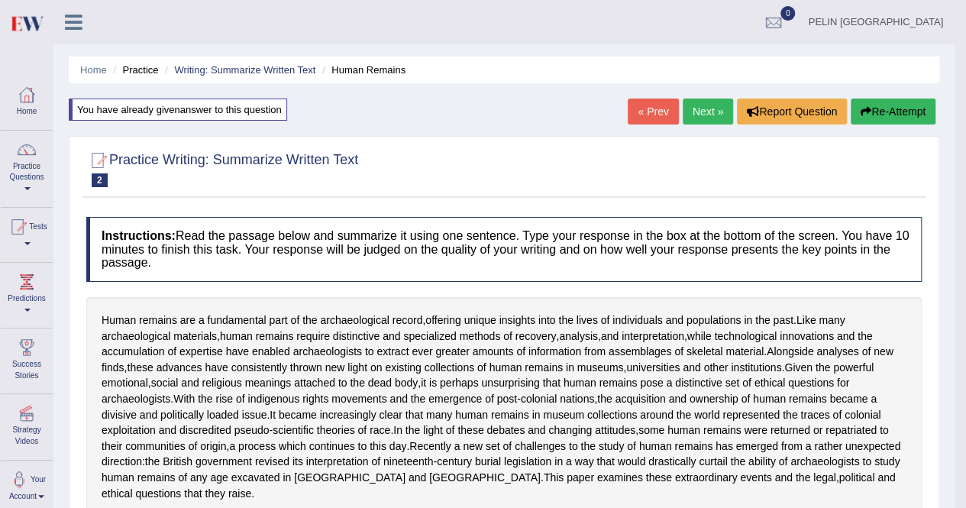
click at [57, 25] on link at bounding box center [73, 20] width 40 height 23
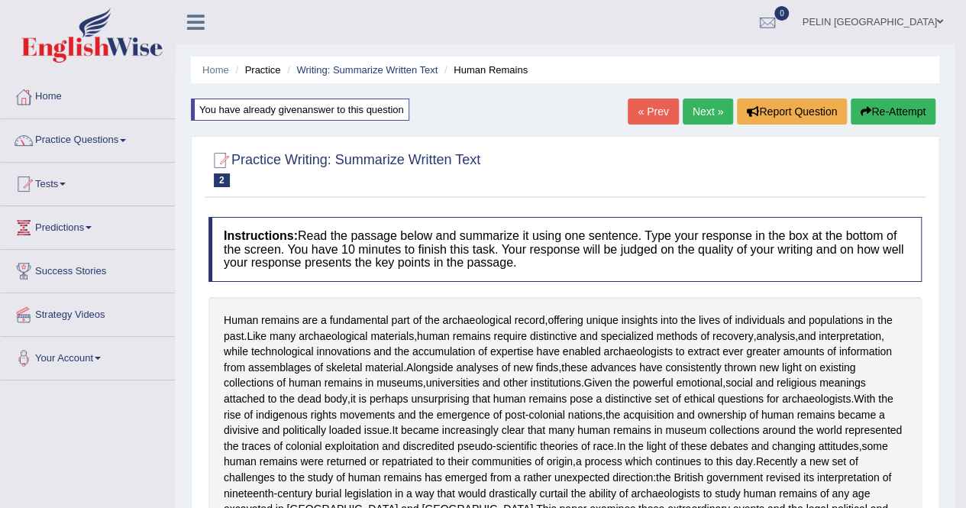
click at [656, 108] on link "« Prev" at bounding box center [653, 112] width 50 height 26
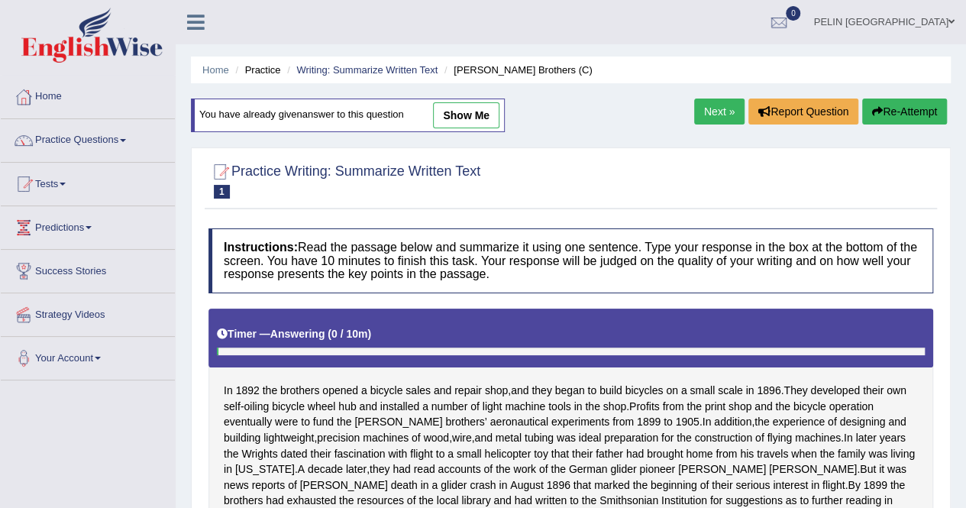
click at [497, 121] on link "show me" at bounding box center [466, 115] width 66 height 26
type textarea "The passage outlines the [PERSON_NAME] brothers early business ventures and tec…"
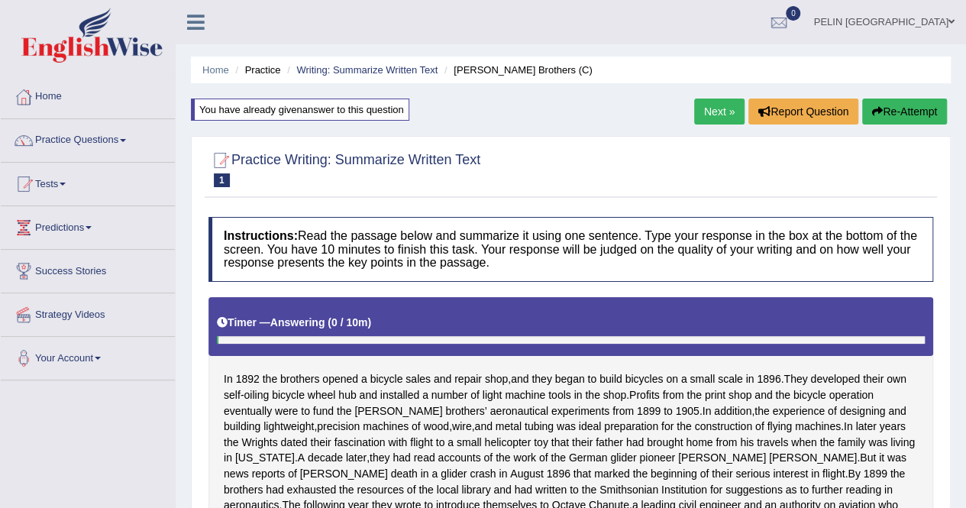
click at [726, 117] on link "Next »" at bounding box center [719, 112] width 50 height 26
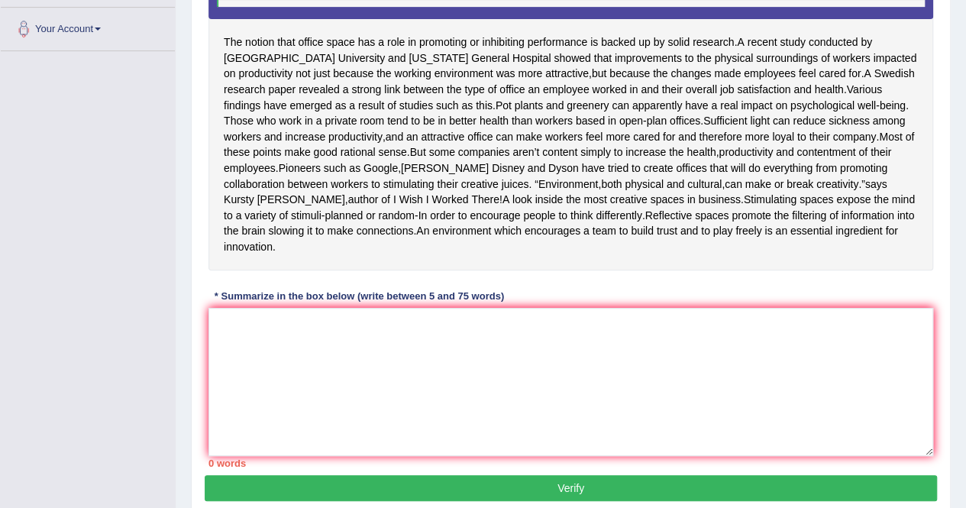
scroll to position [306, 0]
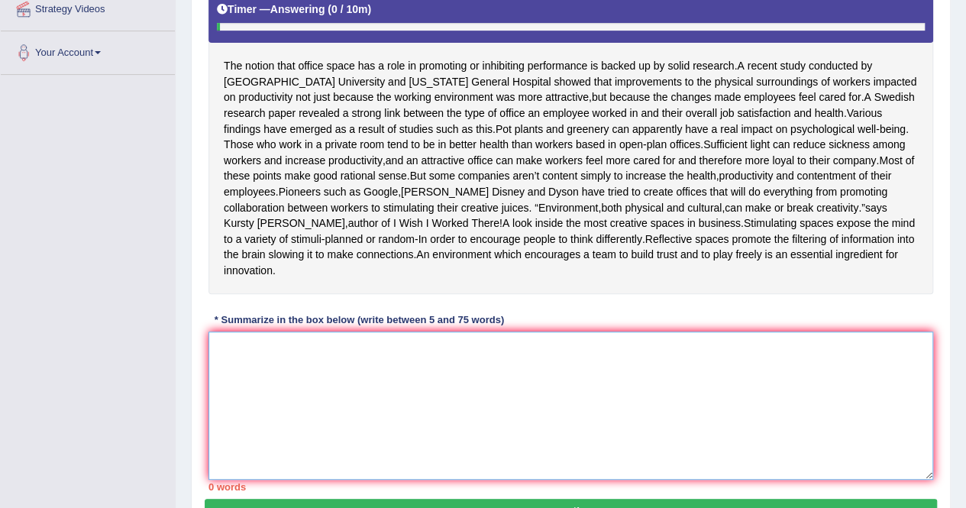
click at [527, 374] on textarea at bounding box center [571, 405] width 725 height 148
type textarea "t"
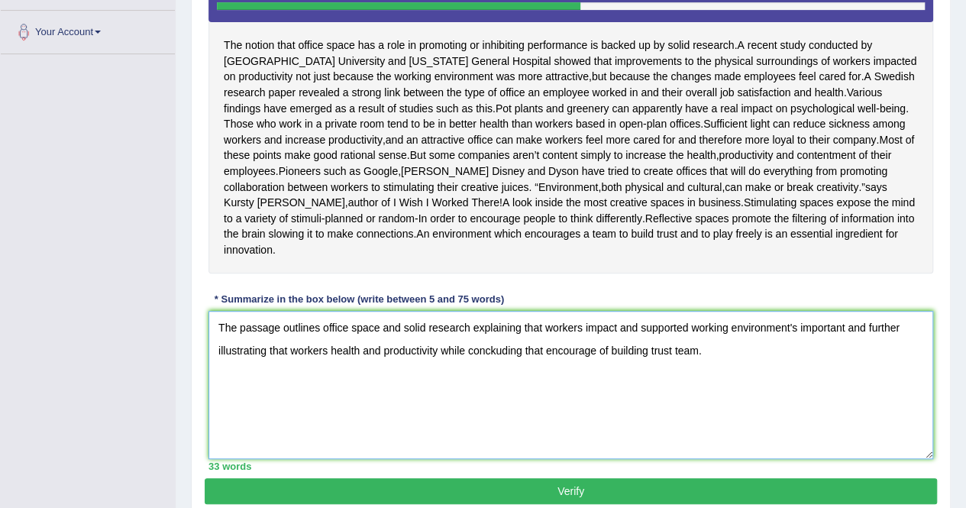
scroll to position [401, 0]
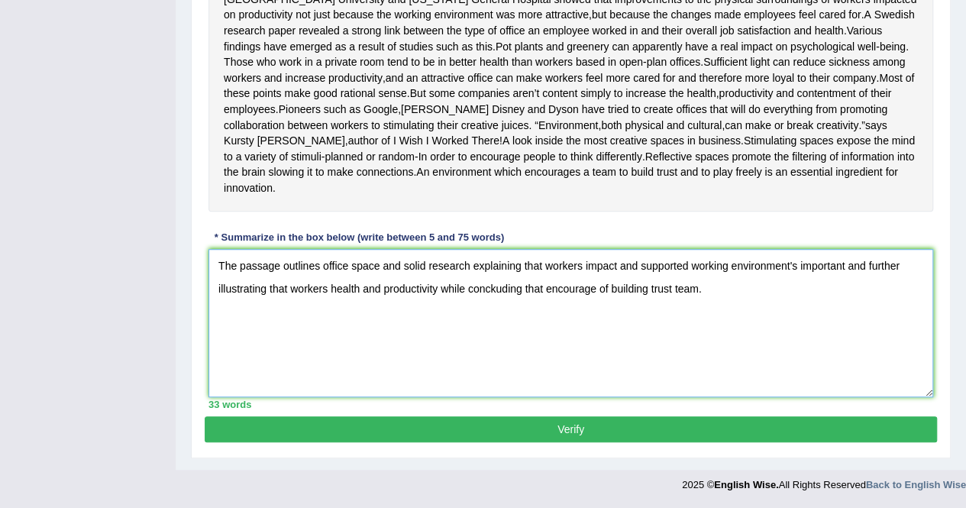
type textarea "The passage outlines office space and solid research explaining that workers im…"
click at [565, 435] on button "Verify" at bounding box center [571, 429] width 732 height 26
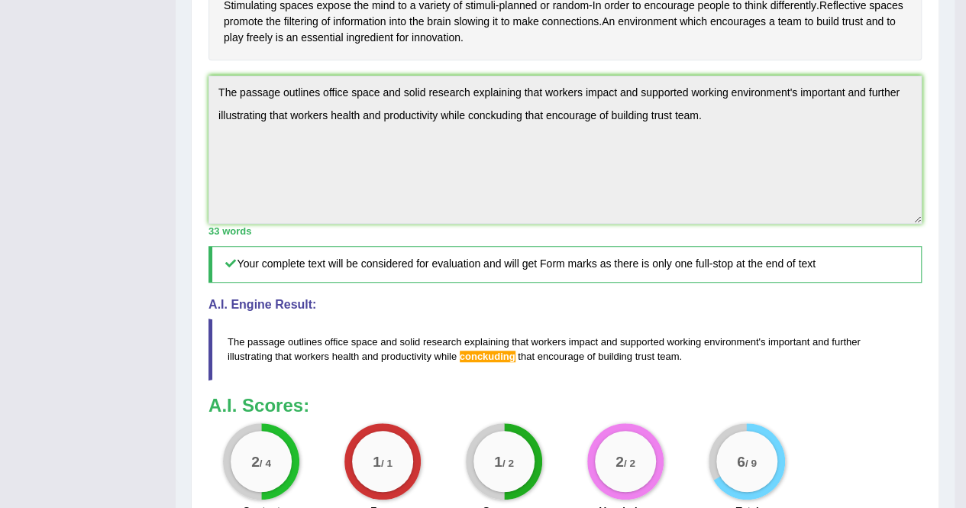
scroll to position [435, 0]
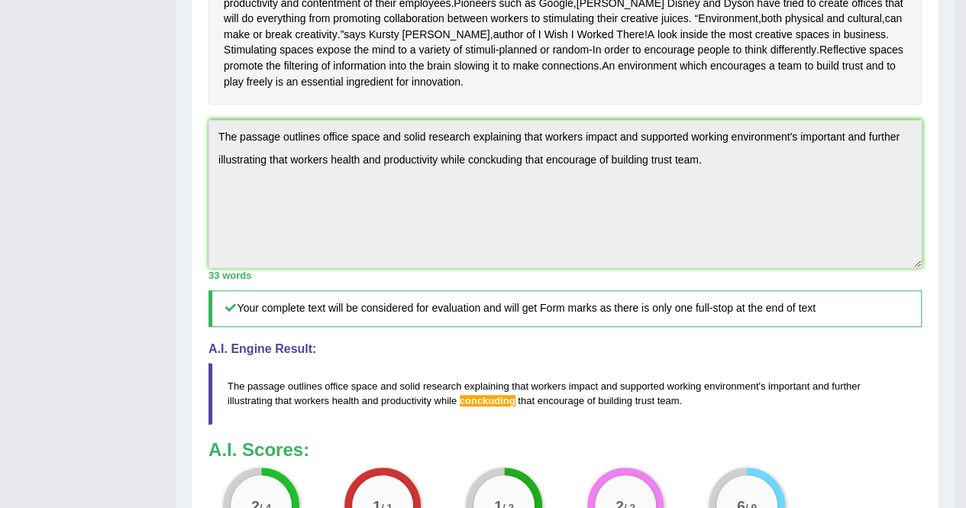
click at [187, 147] on div "Home Practice Writing: Summarize Written Text Office Environment « Prev Next » …" at bounding box center [565, 120] width 779 height 1111
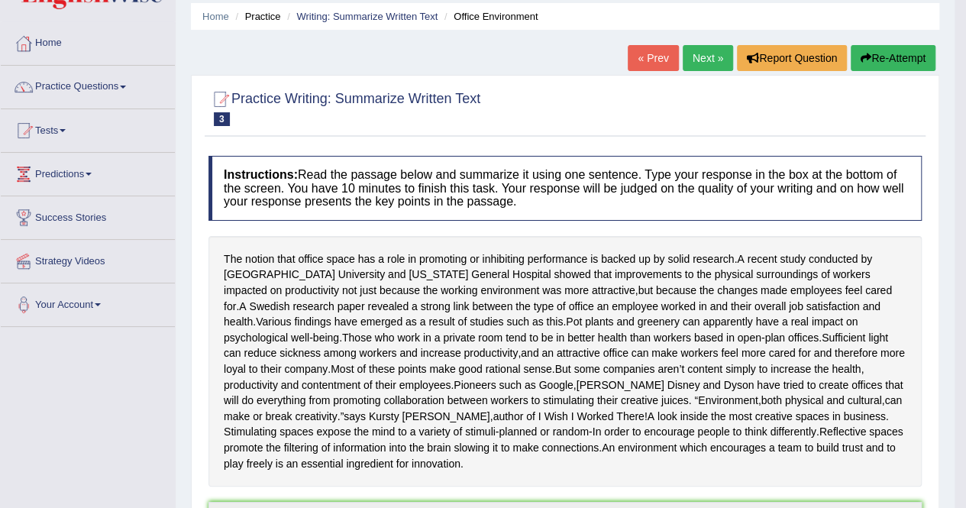
click at [897, 63] on button "Re-Attempt" at bounding box center [893, 58] width 85 height 26
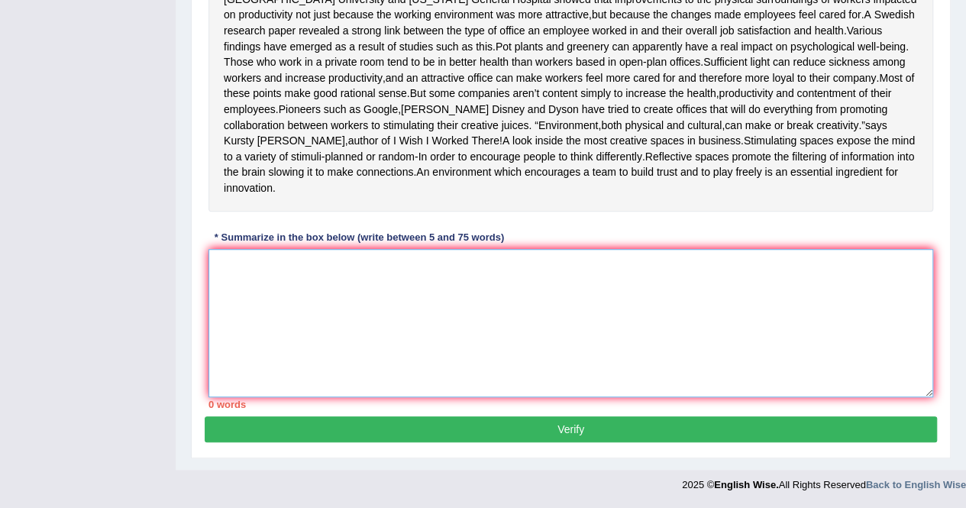
paste textarea "The passage outlines office space and solid research explaining that workers im…"
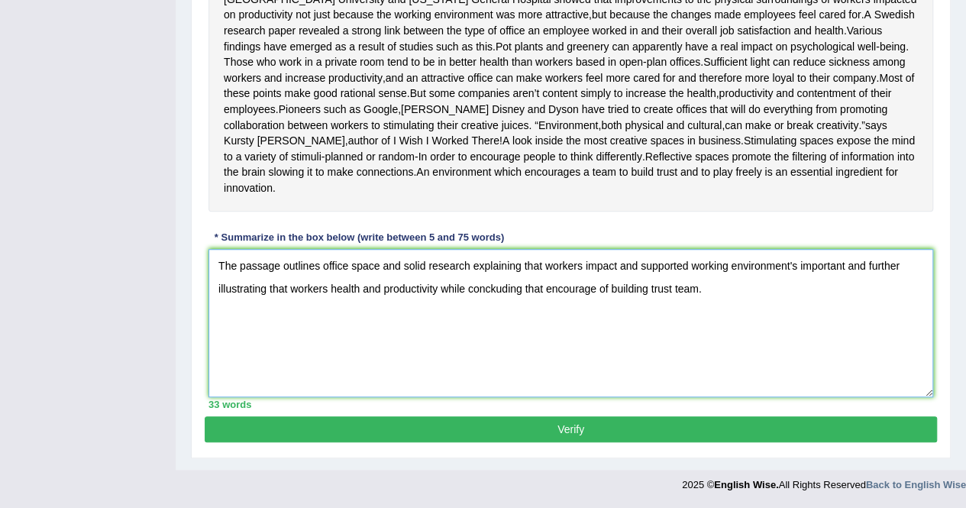
click at [503, 291] on textarea "The passage outlines office space and solid research explaining that workers im…" at bounding box center [571, 323] width 725 height 148
click at [470, 357] on textarea "The passage outlines office space and solid research explaining that workers im…" at bounding box center [571, 323] width 725 height 148
click at [735, 292] on textarea "The passage outlines office space and solid research explaining that workers im…" at bounding box center [571, 323] width 725 height 148
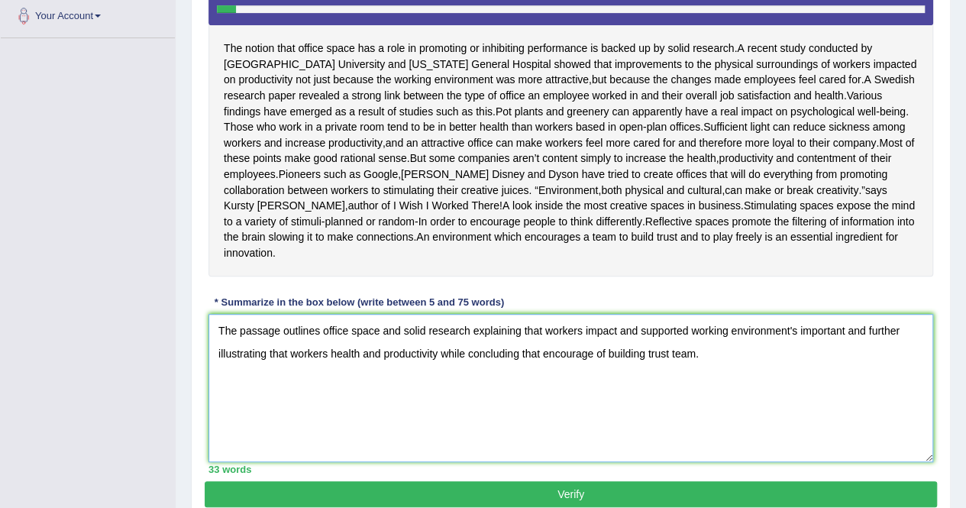
scroll to position [267, 0]
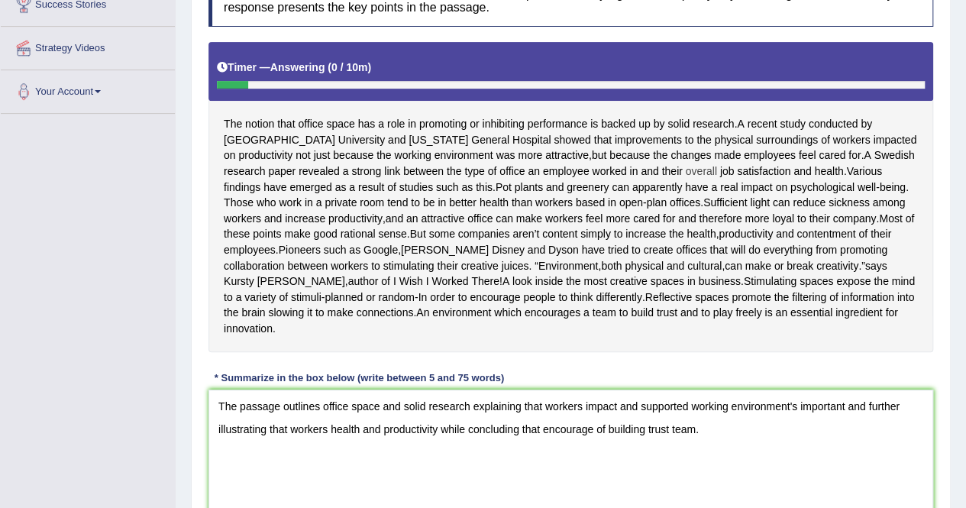
drag, startPoint x: 803, startPoint y: 169, endPoint x: 706, endPoint y: 170, distance: 96.2
click at [706, 170] on div "The notion that office space has a role in promoting or inhibiting performance …" at bounding box center [571, 197] width 725 height 310
click at [441, 442] on textarea "The passage outlines office space and solid research explaining that workers im…" at bounding box center [571, 464] width 725 height 148
click at [648, 418] on textarea "The passage outlines office space and solid research explaining that workers im…" at bounding box center [571, 464] width 725 height 148
drag, startPoint x: 877, startPoint y: 424, endPoint x: 860, endPoint y: 418, distance: 17.9
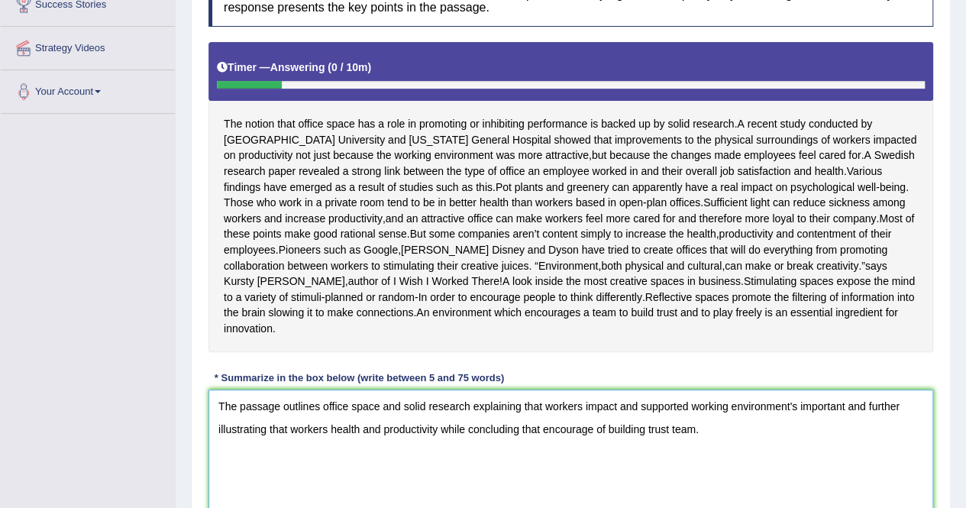
click at [860, 418] on textarea "The passage outlines office space and solid research explaining that workers im…" at bounding box center [571, 464] width 725 height 148
click at [545, 442] on textarea "The passage outlines office space and solid research explaining that workers im…" at bounding box center [571, 464] width 725 height 148
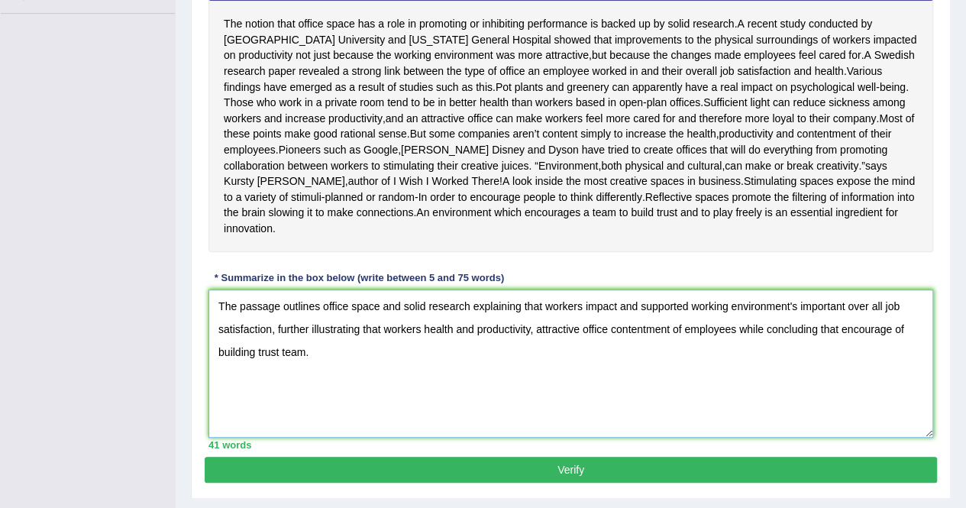
scroll to position [343, 0]
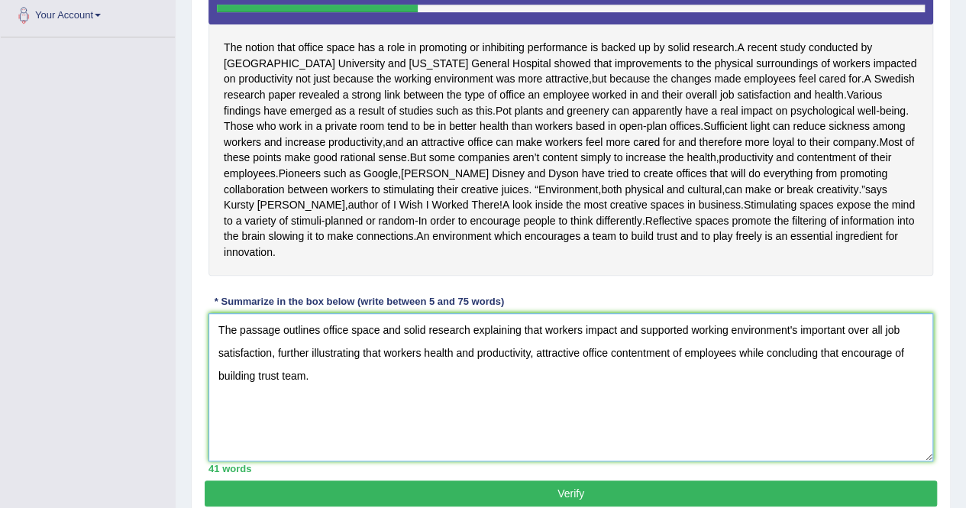
click at [542, 365] on textarea "The passage outlines office space and solid research explaining that workers im…" at bounding box center [571, 387] width 725 height 148
click at [537, 387] on textarea "The passage outlines office space and solid research explaining that workers im…" at bounding box center [571, 387] width 725 height 148
click at [376, 388] on textarea "The passage outlines office space and solid research explaining that workers im…" at bounding box center [571, 387] width 725 height 148
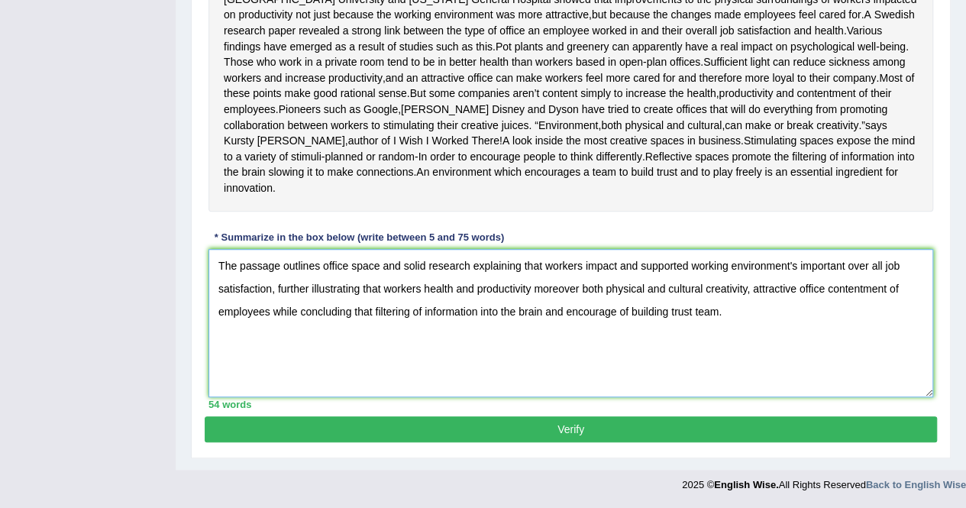
type textarea "The passage outlines office space and solid research explaining that workers im…"
click at [555, 432] on button "Verify" at bounding box center [571, 429] width 732 height 26
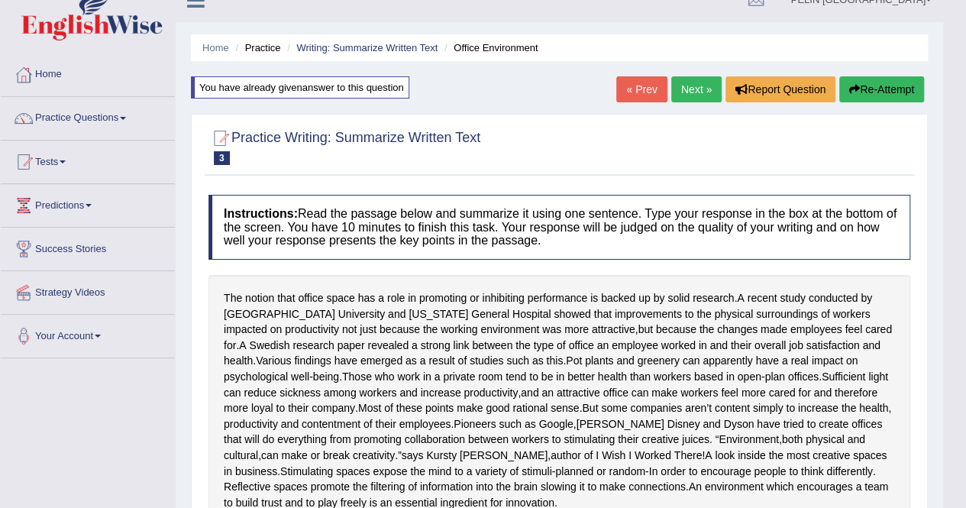
scroll to position [0, 0]
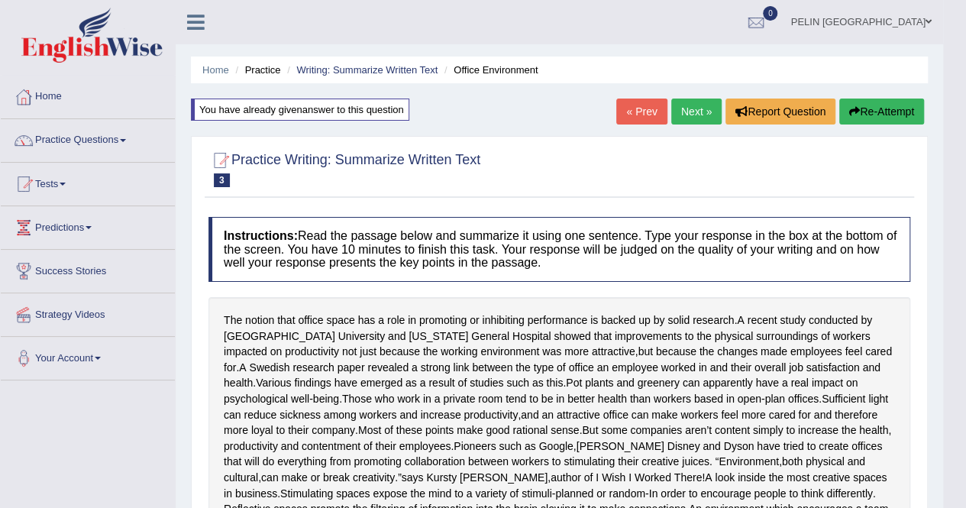
click at [702, 121] on link "Next »" at bounding box center [696, 112] width 50 height 26
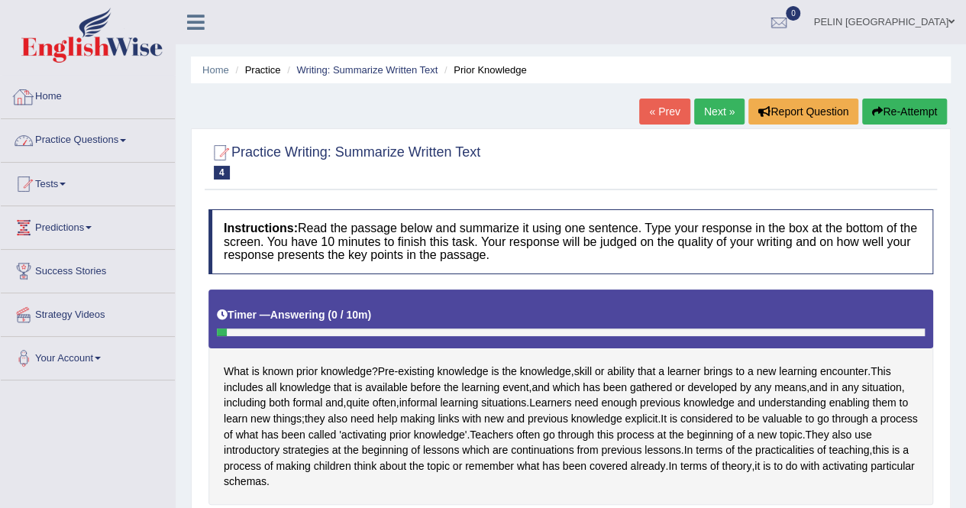
drag, startPoint x: 113, startPoint y: 138, endPoint x: 102, endPoint y: 181, distance: 44.1
click at [113, 138] on link "Practice Questions" at bounding box center [88, 138] width 174 height 38
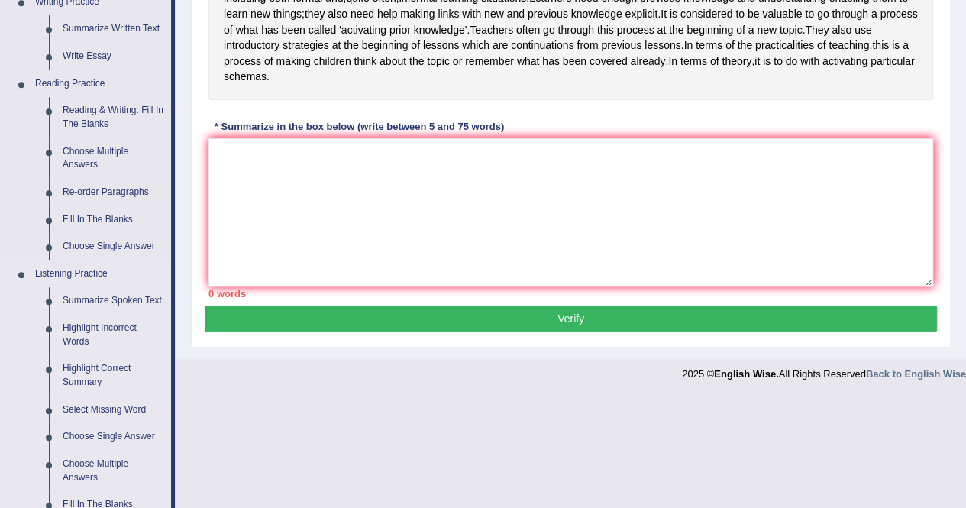
scroll to position [380, 0]
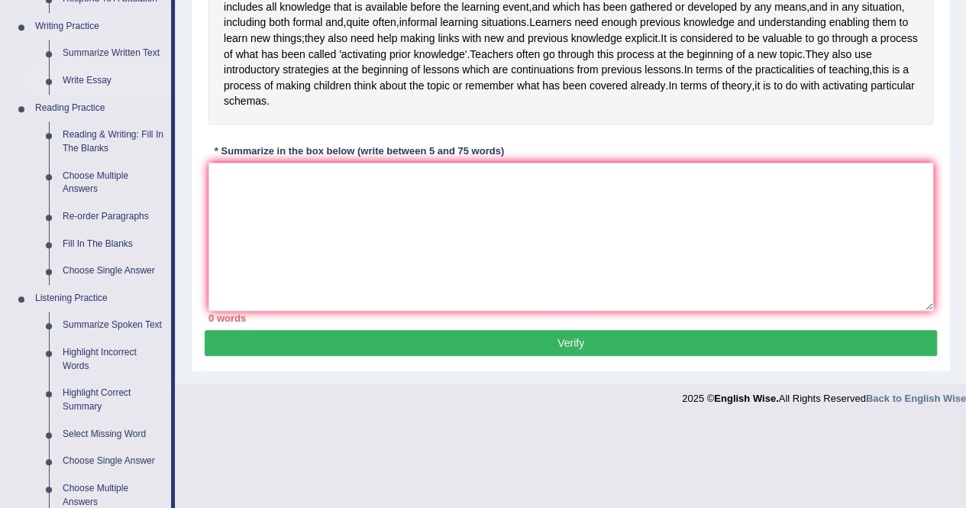
click at [87, 73] on link "Write Essay" at bounding box center [113, 80] width 115 height 27
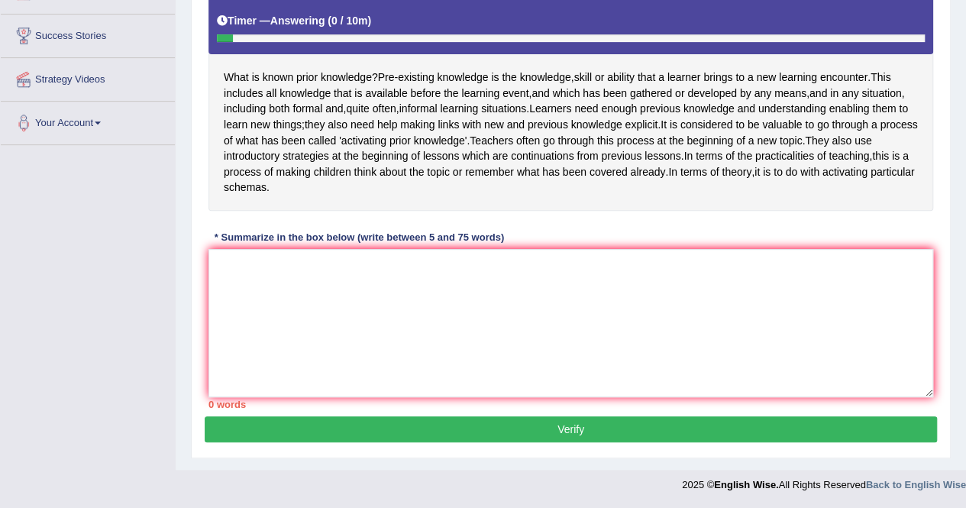
scroll to position [186, 0]
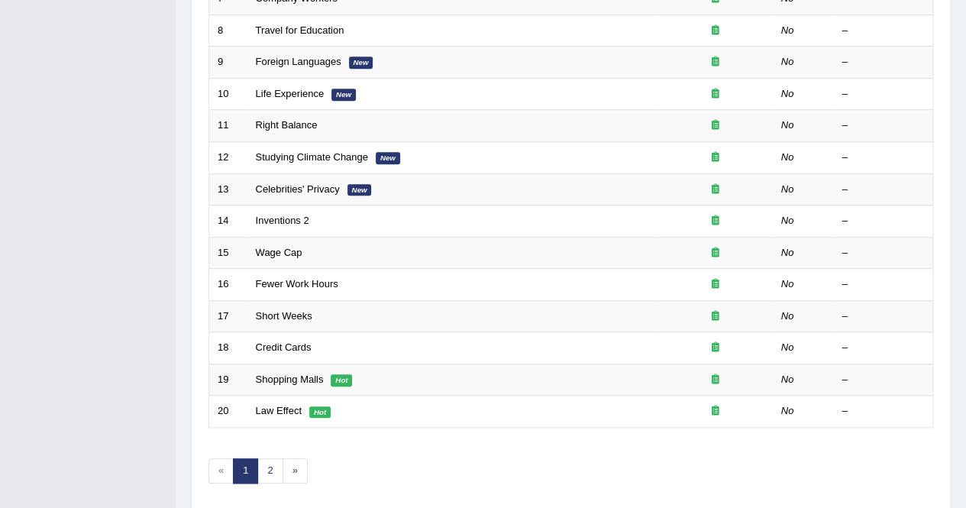
scroll to position [496, 0]
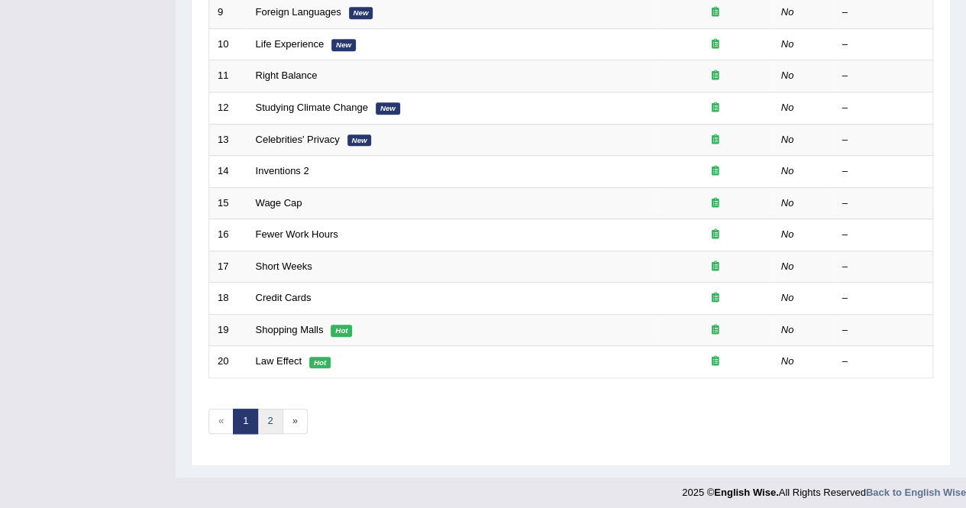
click at [267, 416] on link "2" at bounding box center [269, 421] width 25 height 25
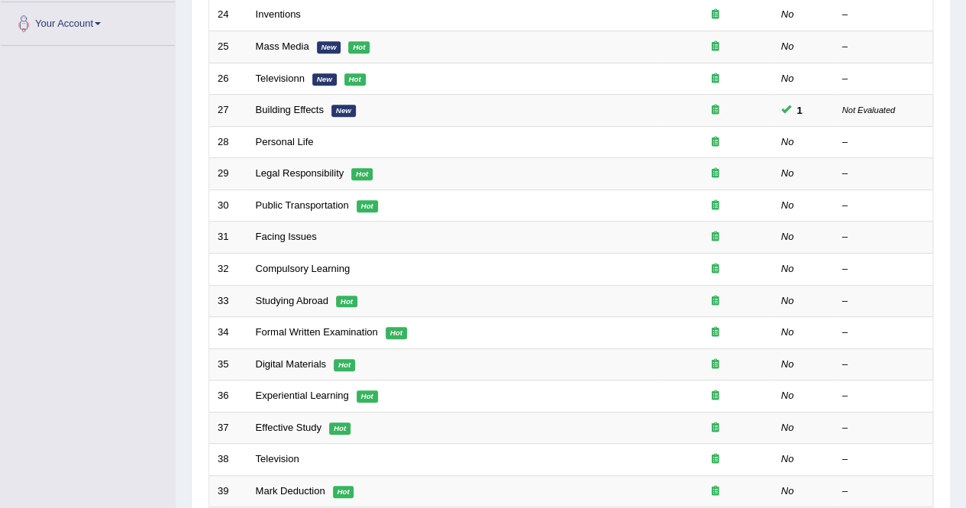
scroll to position [496, 0]
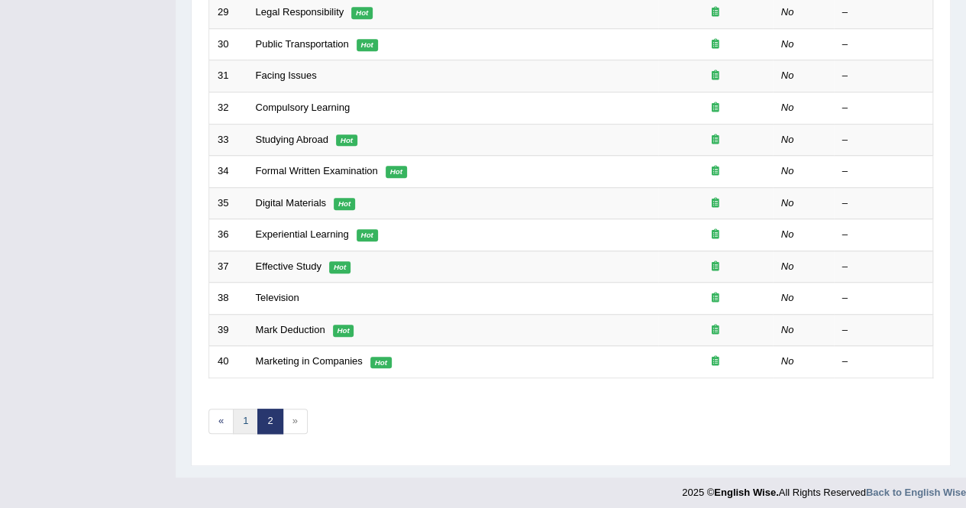
click at [243, 417] on link "1" at bounding box center [245, 421] width 25 height 25
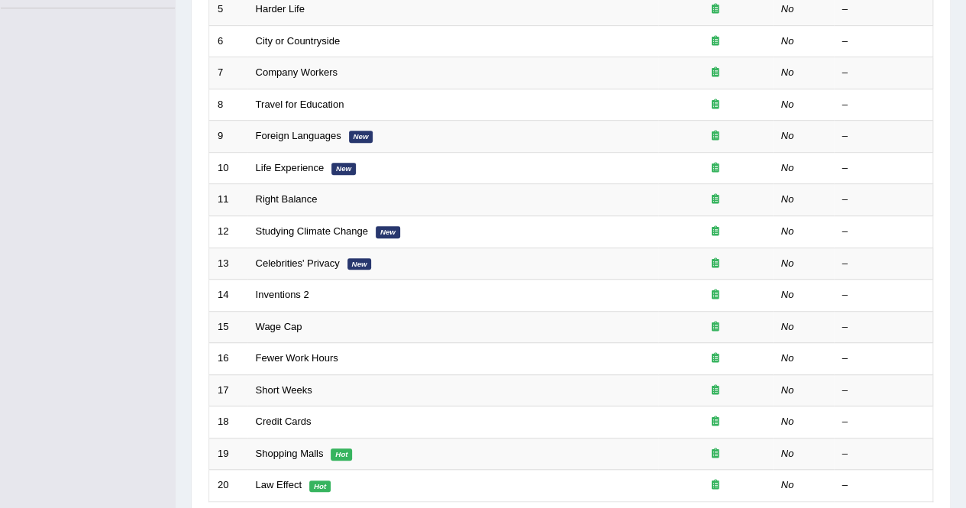
scroll to position [382, 0]
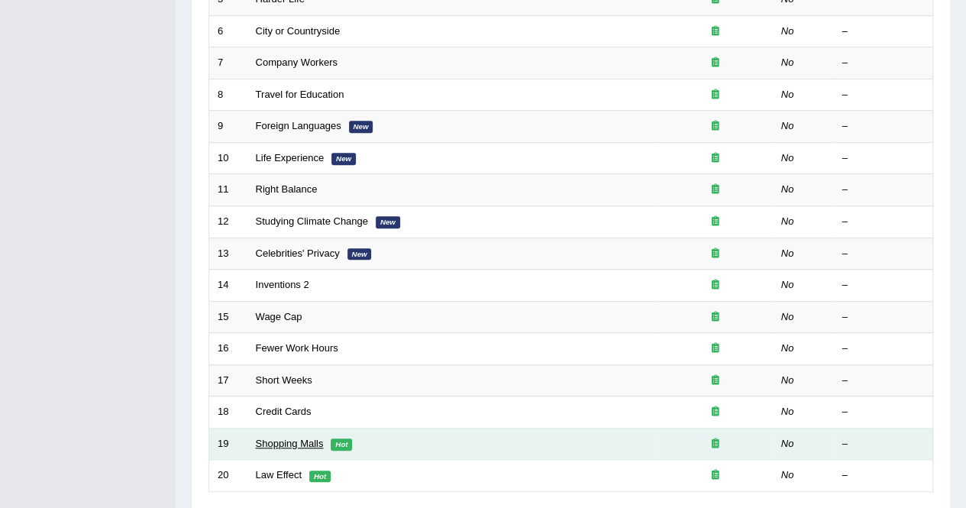
click at [293, 438] on link "Shopping Malls" at bounding box center [290, 443] width 68 height 11
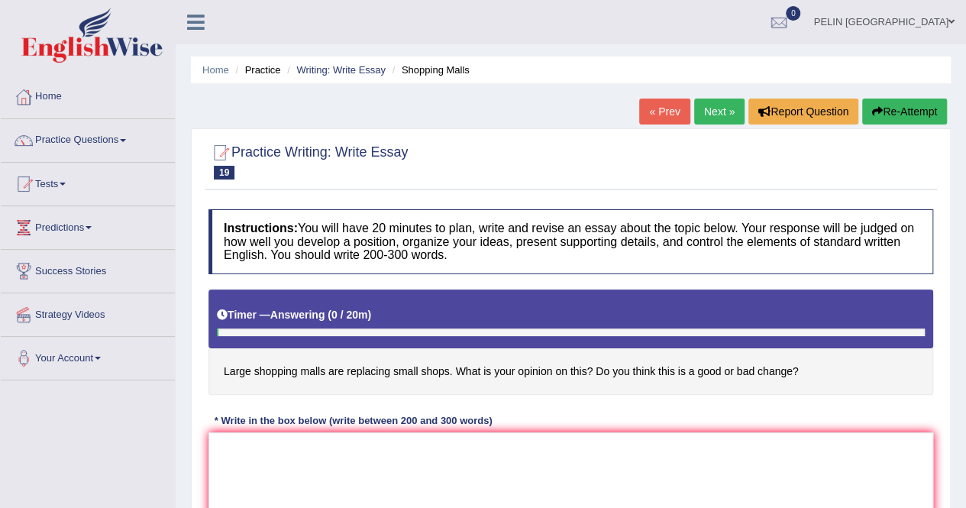
click at [654, 115] on link "« Prev" at bounding box center [664, 112] width 50 height 26
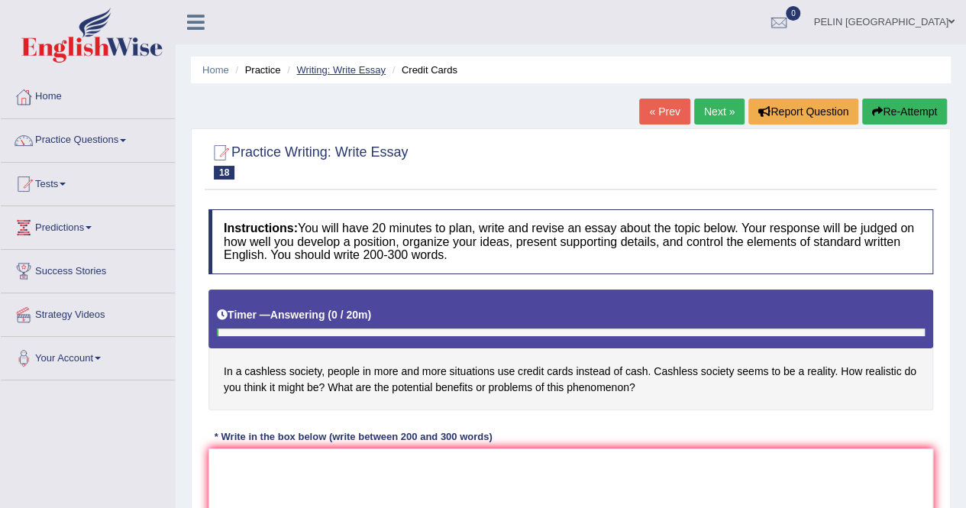
click at [373, 71] on link "Writing: Write Essay" at bounding box center [340, 69] width 89 height 11
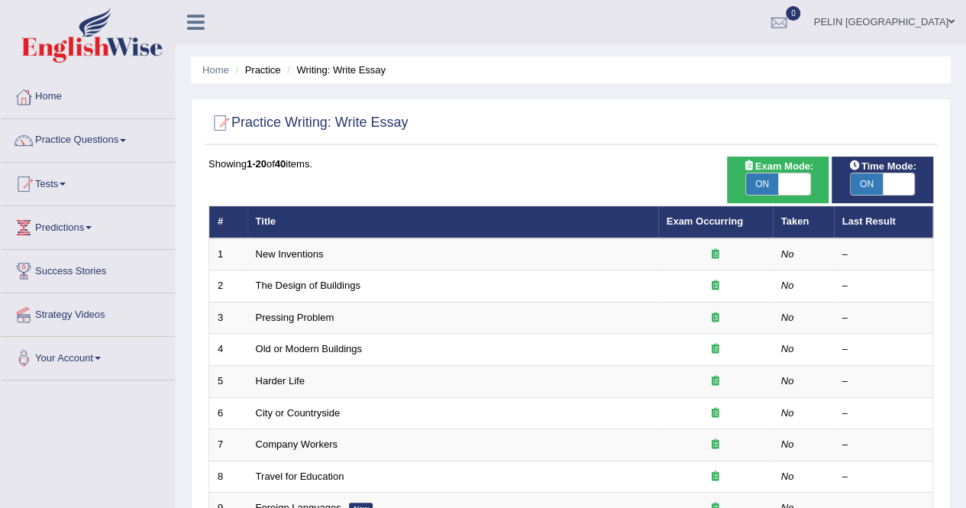
click at [770, 179] on span "ON" at bounding box center [762, 183] width 32 height 21
checkbox input "false"
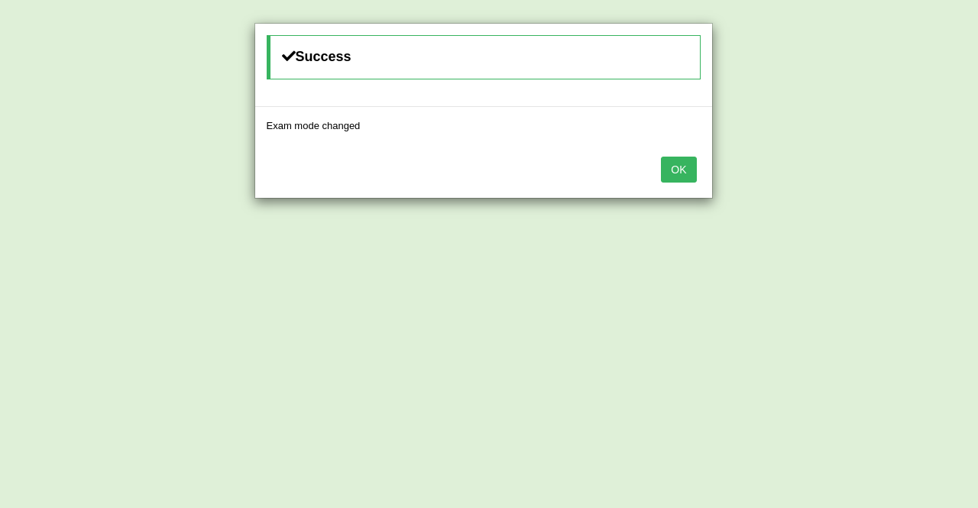
click at [671, 163] on button "OK" at bounding box center [678, 170] width 35 height 26
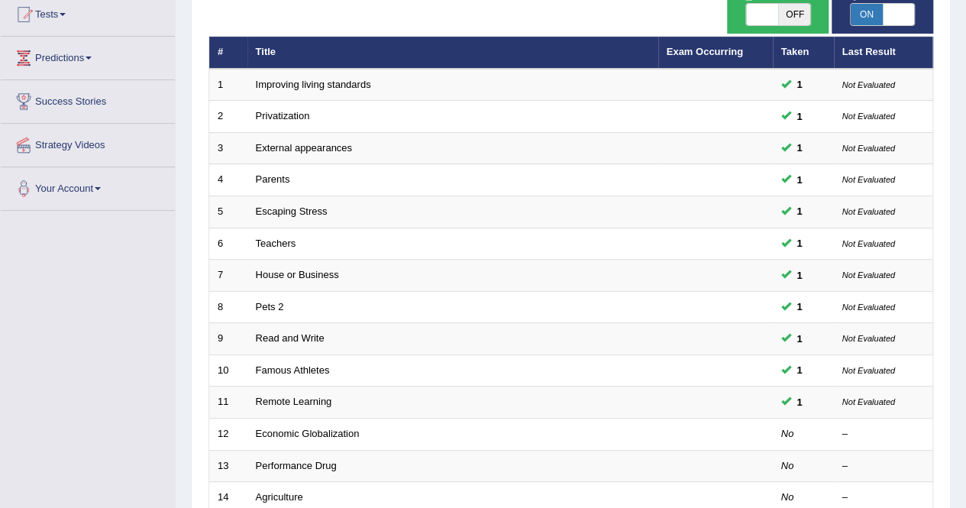
scroll to position [153, 0]
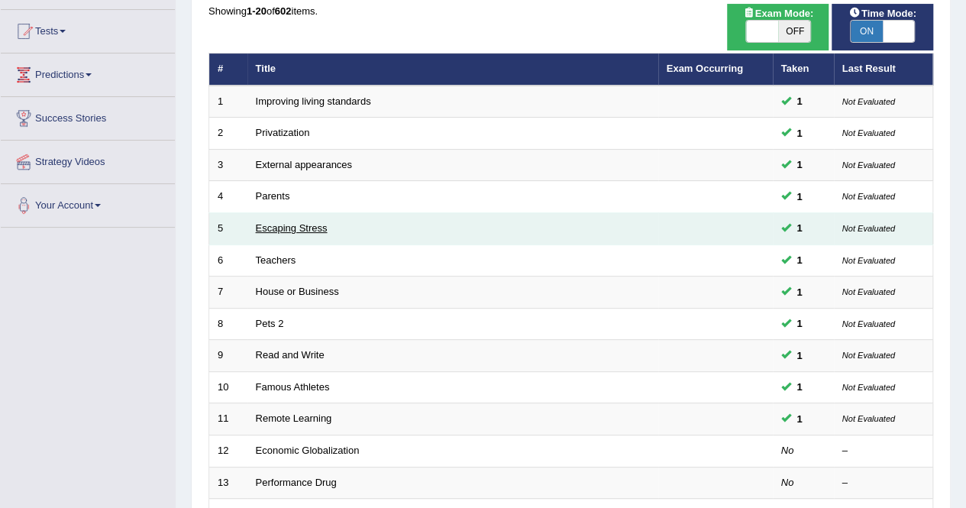
click at [287, 222] on link "Escaping Stress" at bounding box center [292, 227] width 72 height 11
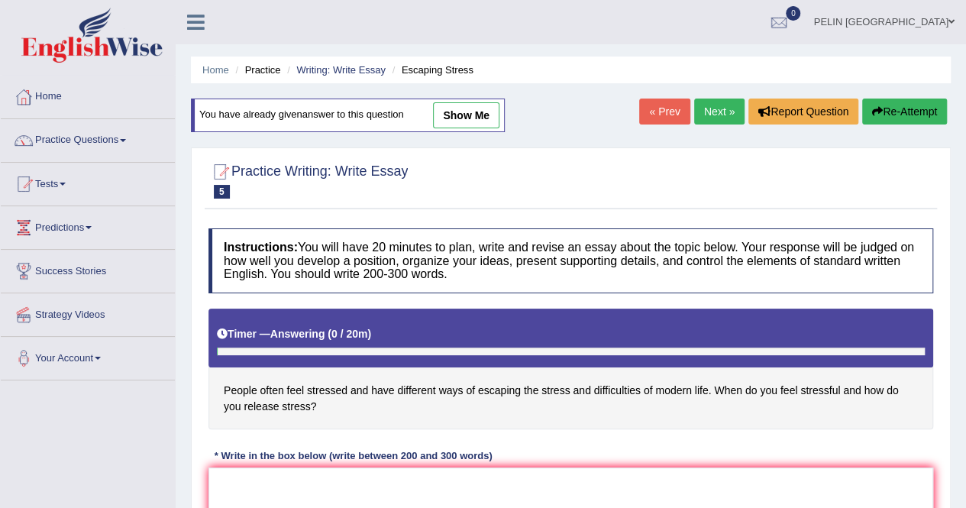
click at [490, 110] on link "show me" at bounding box center [466, 115] width 66 height 26
type textarea "People in modern society often experience stress due to busy schedules, financi…"
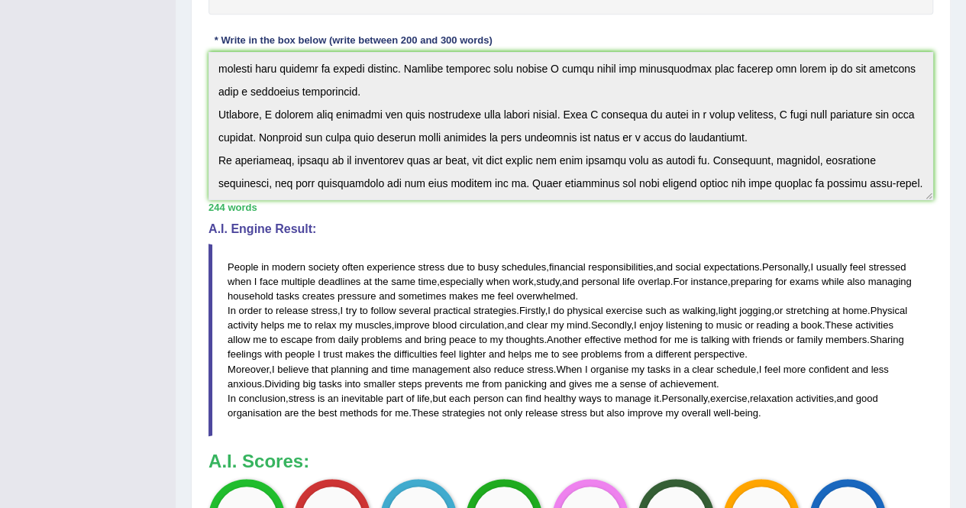
scroll to position [424, 0]
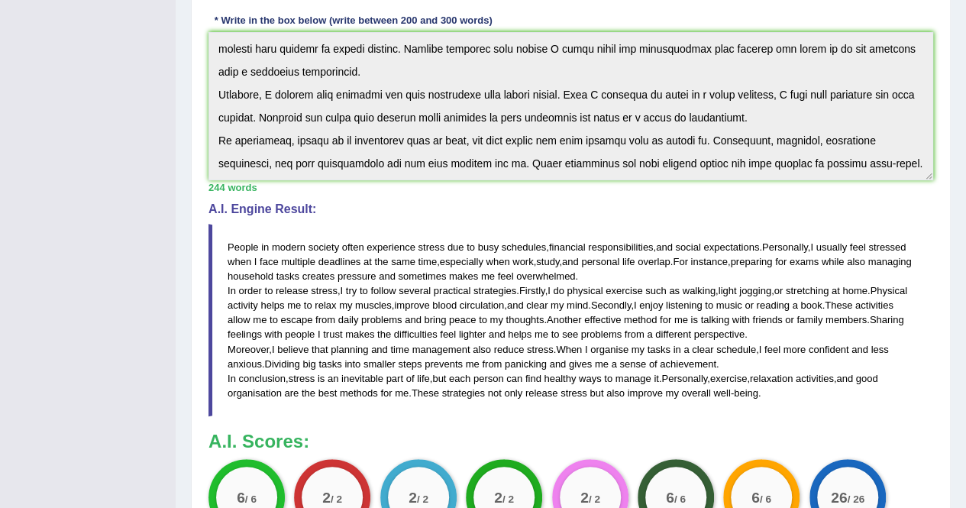
click at [933, 183] on div "Instructions: You will have 20 minutes to plan, write and revise an essay about…" at bounding box center [571, 173] width 732 height 777
click at [506, 286] on span "strategies" at bounding box center [495, 290] width 43 height 11
drag, startPoint x: 579, startPoint y: 220, endPoint x: 586, endPoint y: 199, distance: 21.7
click at [586, 199] on div "Instructions: You will have 20 minutes to plan, write and revise an essay about…" at bounding box center [571, 173] width 732 height 777
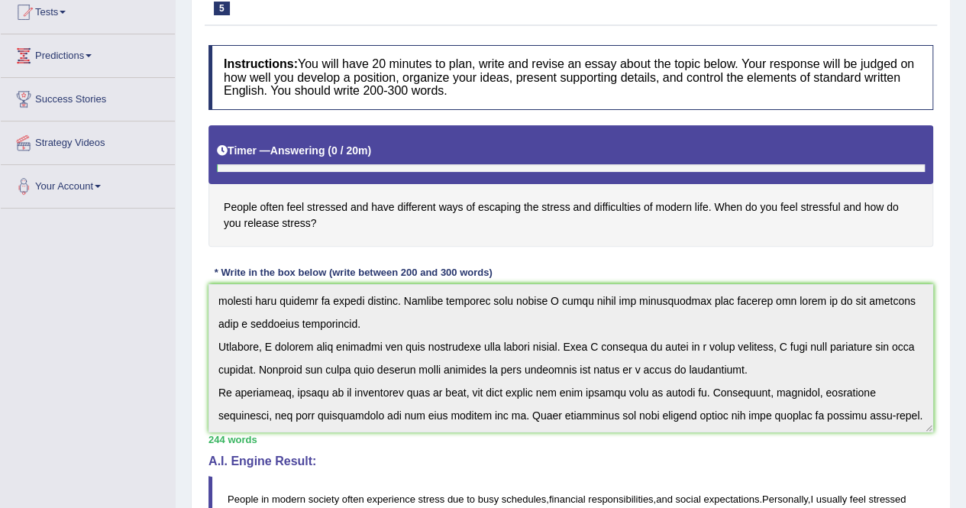
scroll to position [0, 0]
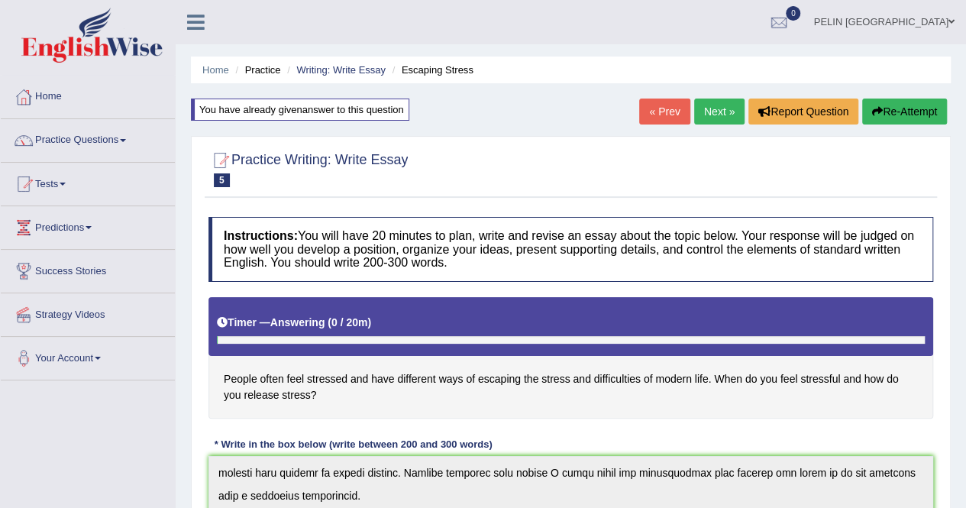
click at [587, 198] on div "Practice Writing: Write Essay 5 Escaping Stress" at bounding box center [571, 170] width 732 height 53
click at [38, 105] on link "Home" at bounding box center [88, 95] width 174 height 38
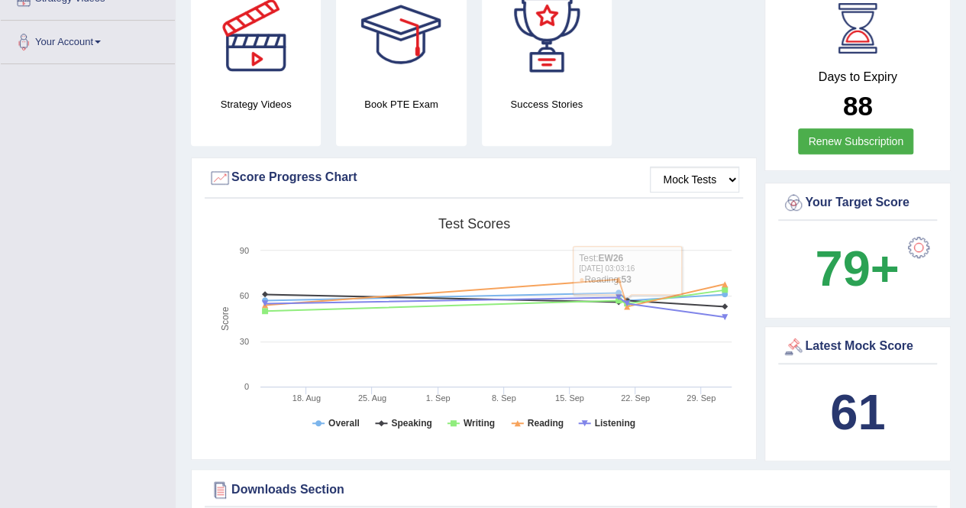
scroll to position [306, 0]
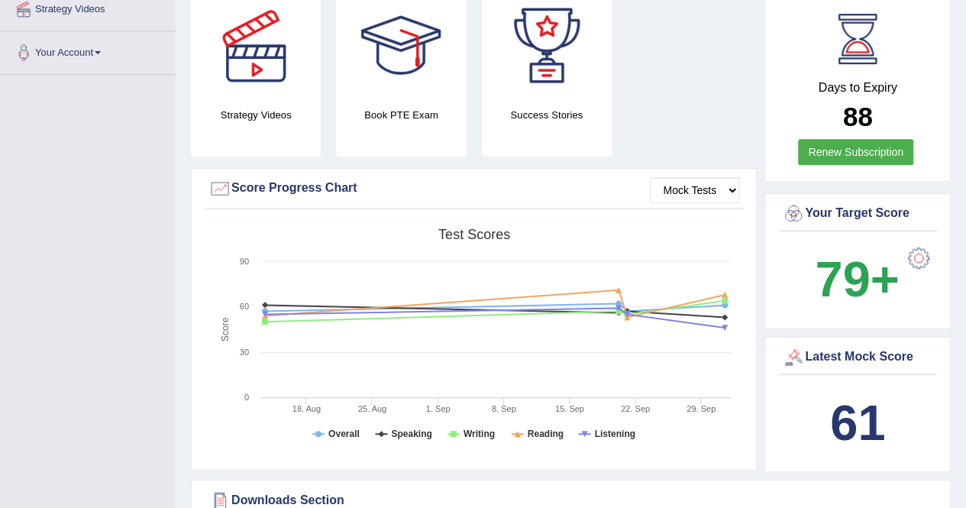
click at [762, 254] on div "Days to Expiry 88 Renew Subscription Your Target Score 79+ Latest Mock Score 61" at bounding box center [856, 235] width 190 height 487
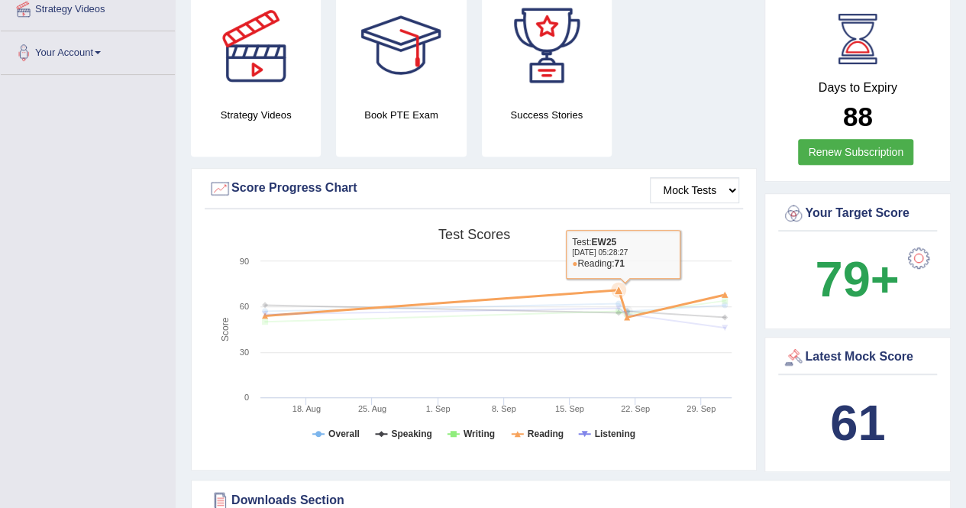
scroll to position [0, 0]
